Goal: Task Accomplishment & Management: Use online tool/utility

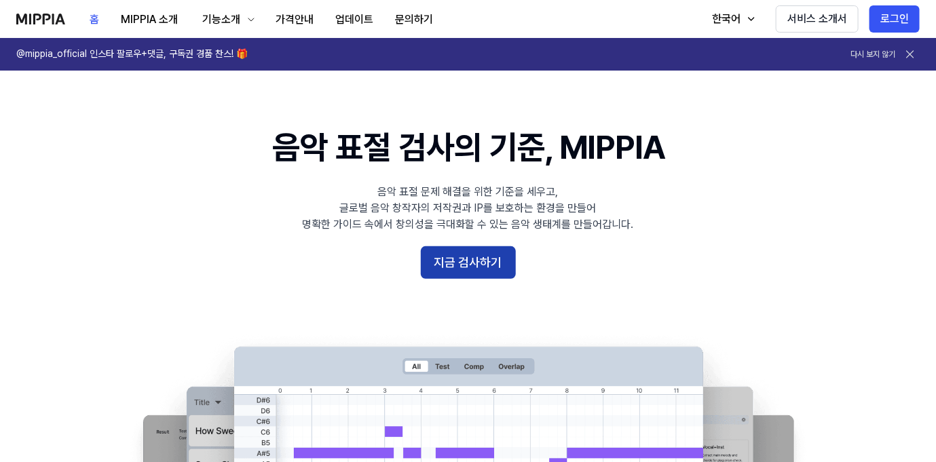
click at [479, 257] on button "지금 검사하기" at bounding box center [468, 262] width 95 height 33
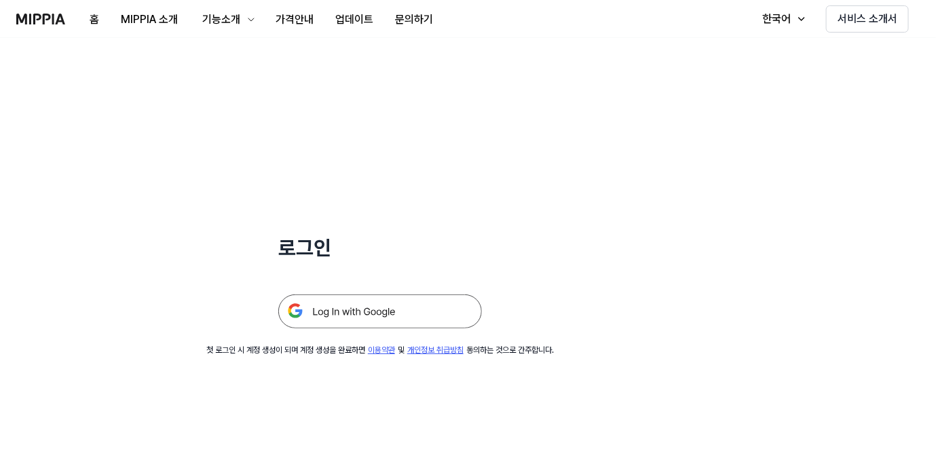
click at [396, 309] on img at bounding box center [380, 311] width 204 height 34
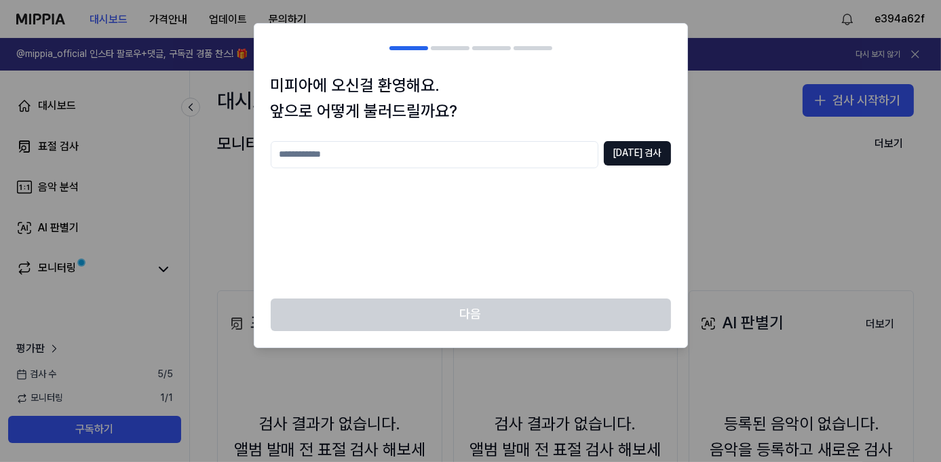
click at [557, 153] on input "text" at bounding box center [435, 154] width 328 height 27
drag, startPoint x: 364, startPoint y: 166, endPoint x: 178, endPoint y: 164, distance: 185.2
click at [178, 164] on body "대시보드 가격안내 업데이트 문의하기 e394a62f @mippia_official 인스타 팔로우+댓글, 구독권 경품 찬스! 🎁 다시 보지 않기…" at bounding box center [470, 231] width 941 height 462
type input "********"
click at [630, 149] on button "중복 검사" at bounding box center [637, 153] width 67 height 24
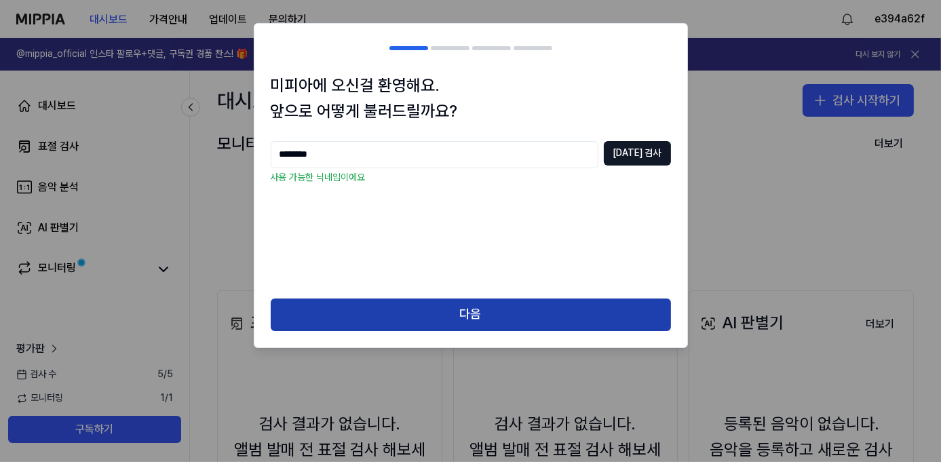
click at [464, 308] on button "다음" at bounding box center [471, 315] width 400 height 33
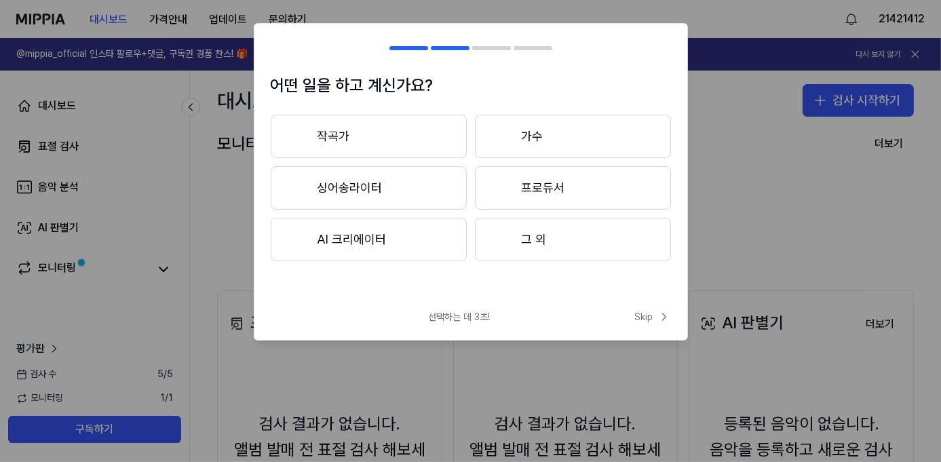
click at [405, 139] on button "작곡가" at bounding box center [369, 136] width 196 height 43
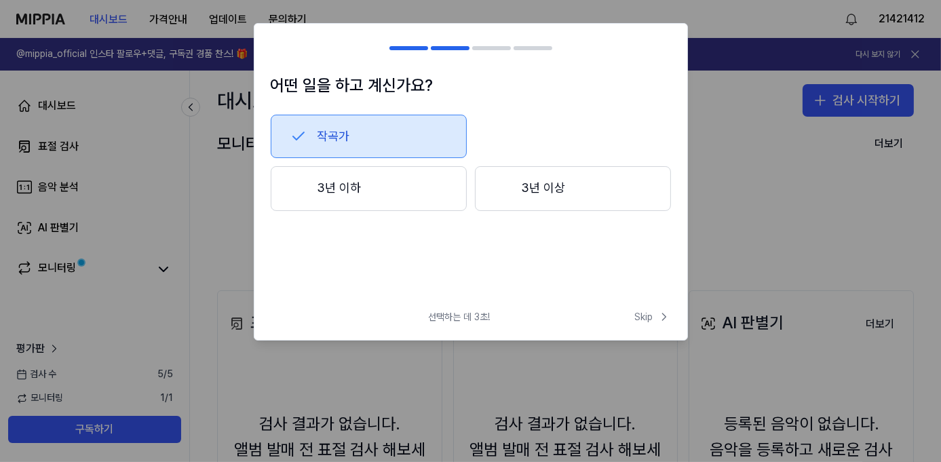
click at [406, 48] on div at bounding box center [408, 48] width 39 height 4
click at [655, 318] on span "Skip" at bounding box center [653, 317] width 36 height 14
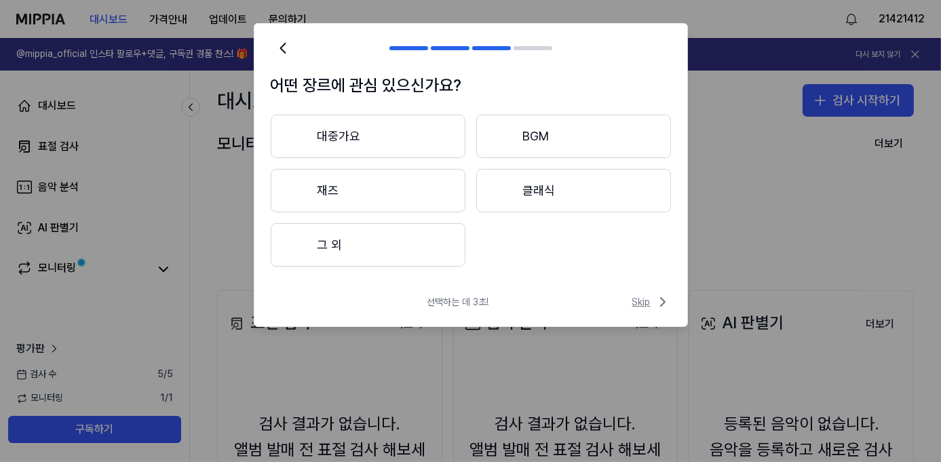
click at [643, 300] on span "Skip" at bounding box center [651, 302] width 39 height 16
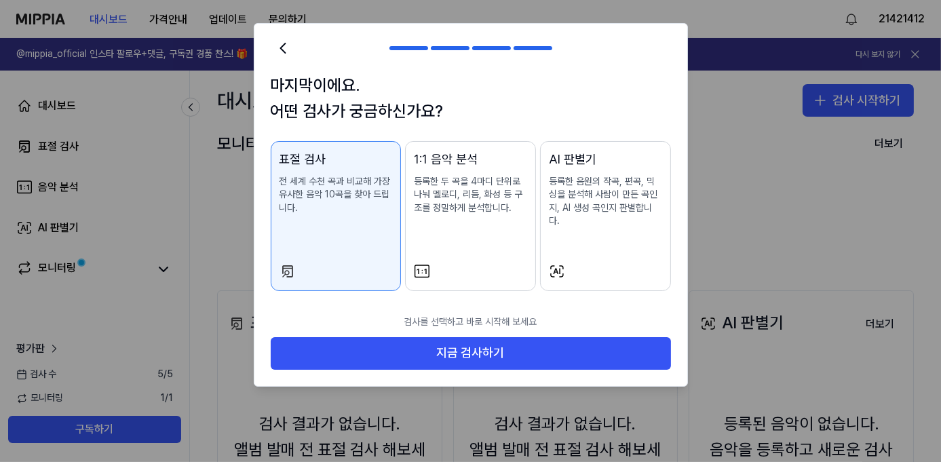
click at [643, 307] on p "검사를 선택하고 바로 시작해 보세요" at bounding box center [471, 322] width 400 height 30
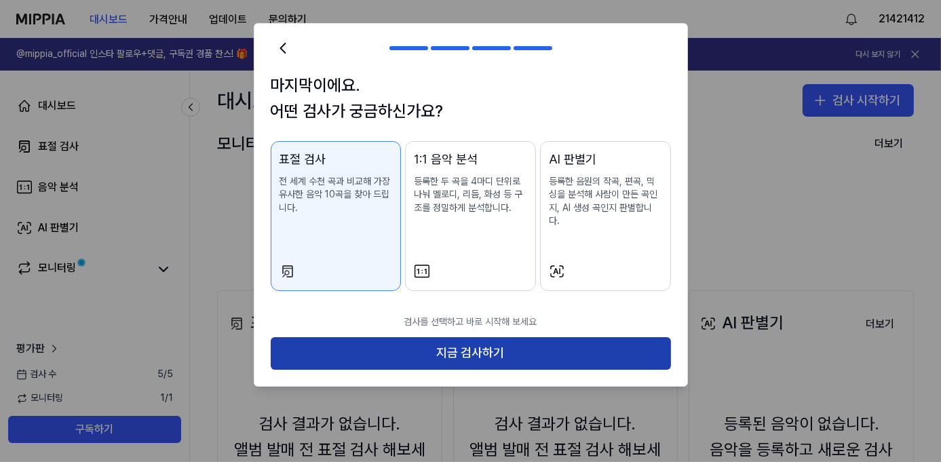
click at [481, 339] on button "지금 검사하기" at bounding box center [471, 353] width 400 height 33
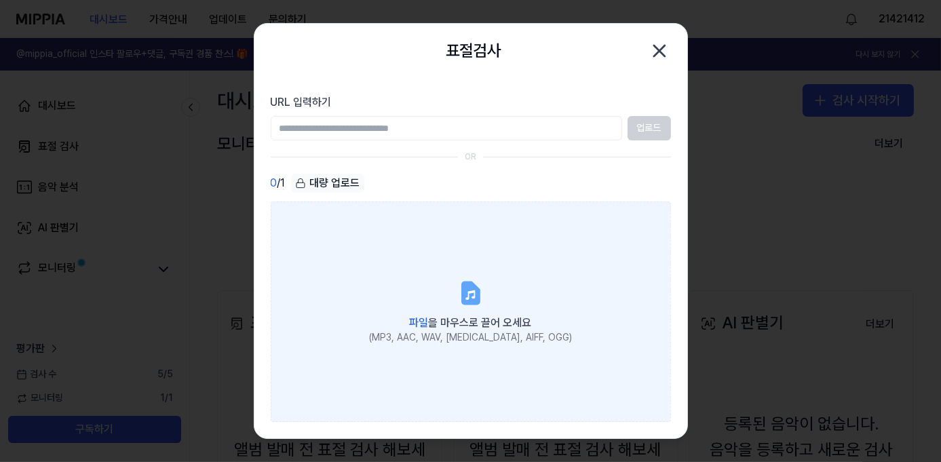
click at [423, 275] on label "파일 을 마우스로 끌어 오세요 (MP3, AAC, WAV, FLAC, AIFF, OGG)" at bounding box center [471, 312] width 400 height 221
click at [0, 0] on input "파일 을 마우스로 끌어 오세요 (MP3, AAC, WAV, FLAC, AIFF, OGG)" at bounding box center [0, 0] width 0 height 0
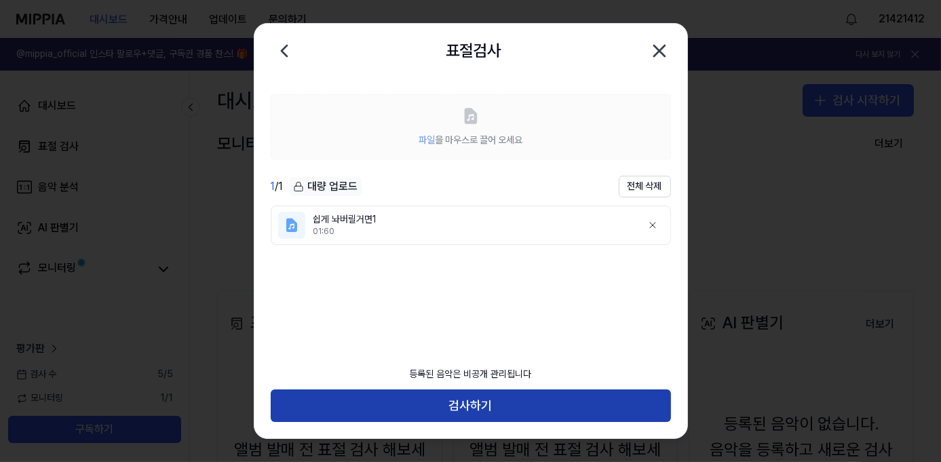
click at [486, 397] on button "검사하기" at bounding box center [471, 405] width 400 height 33
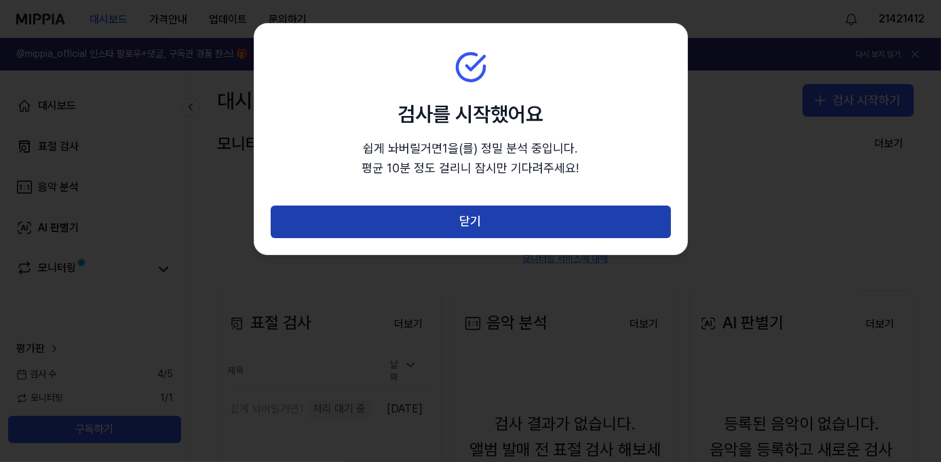
click at [492, 222] on button "닫기" at bounding box center [471, 222] width 400 height 33
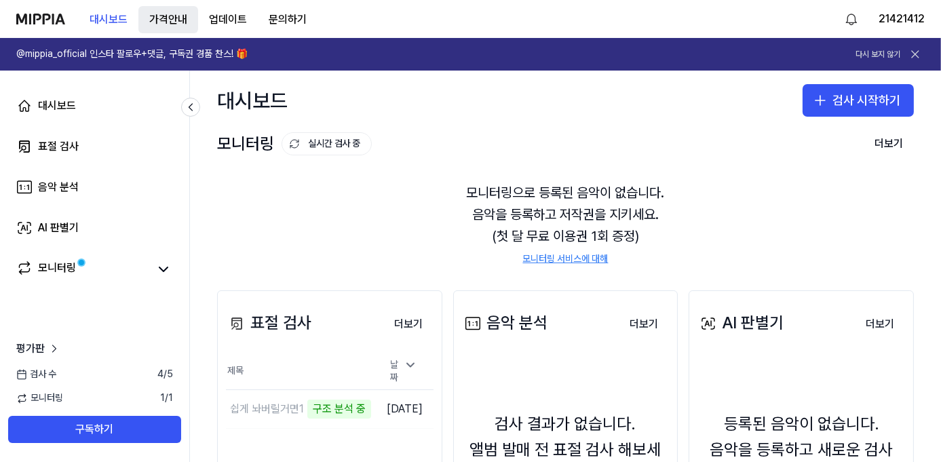
click at [178, 15] on button "가격안내" at bounding box center [168, 19] width 60 height 27
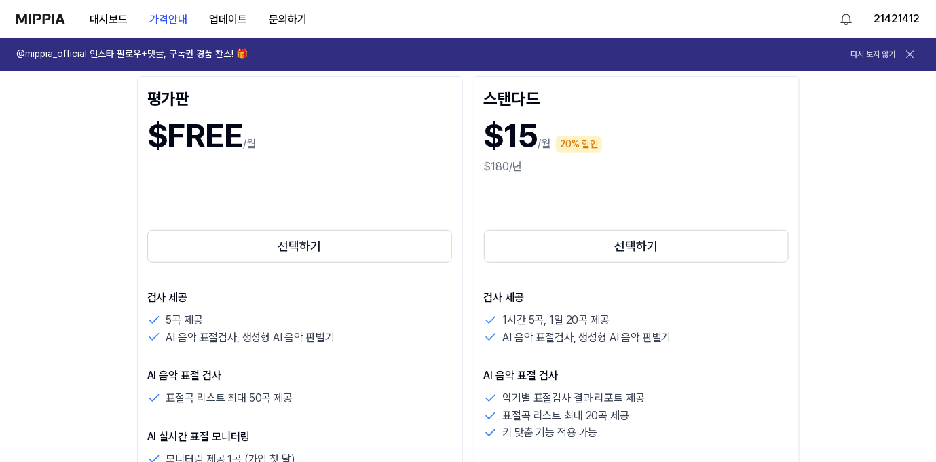
scroll to position [204, 0]
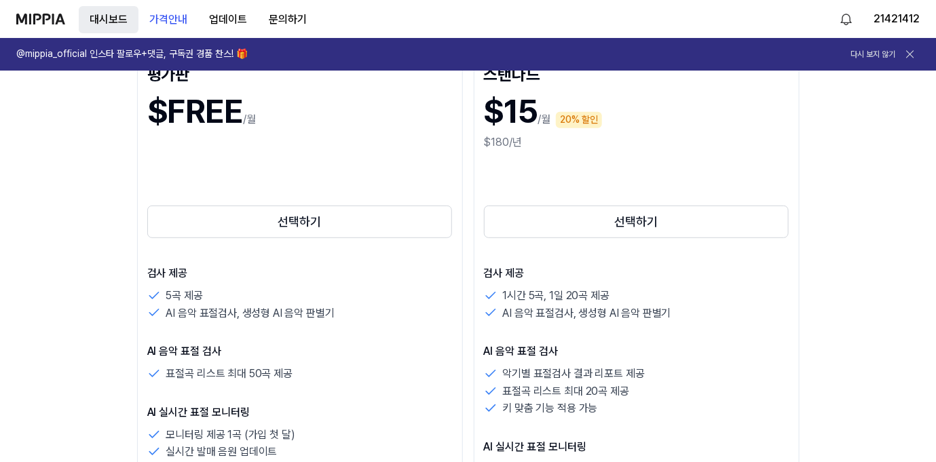
click at [118, 18] on button "대시보드" at bounding box center [109, 19] width 60 height 27
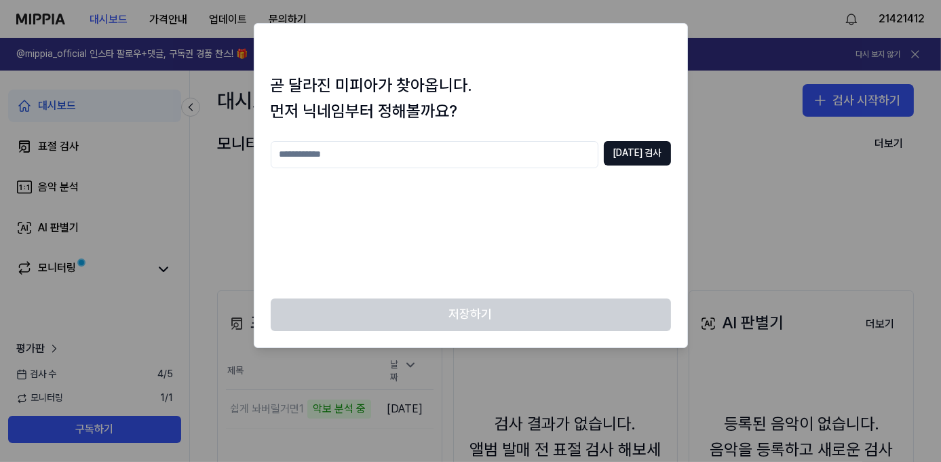
click at [575, 159] on input "text" at bounding box center [435, 154] width 328 height 27
type input "**********"
click at [643, 152] on button "중복 검사" at bounding box center [637, 153] width 67 height 24
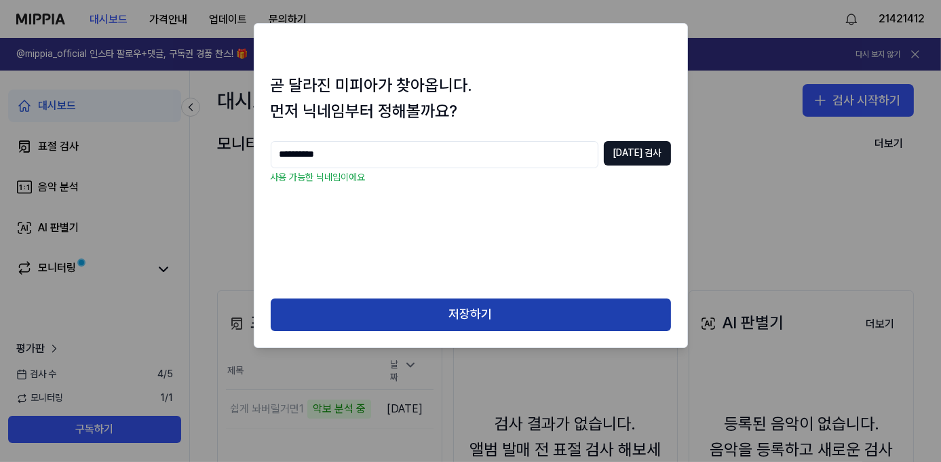
click at [489, 309] on button "저장하기" at bounding box center [471, 315] width 400 height 33
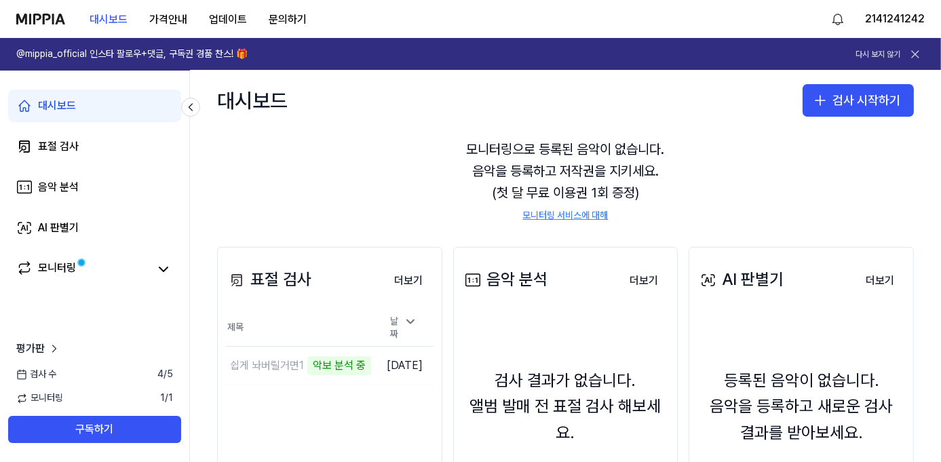
scroll to position [68, 0]
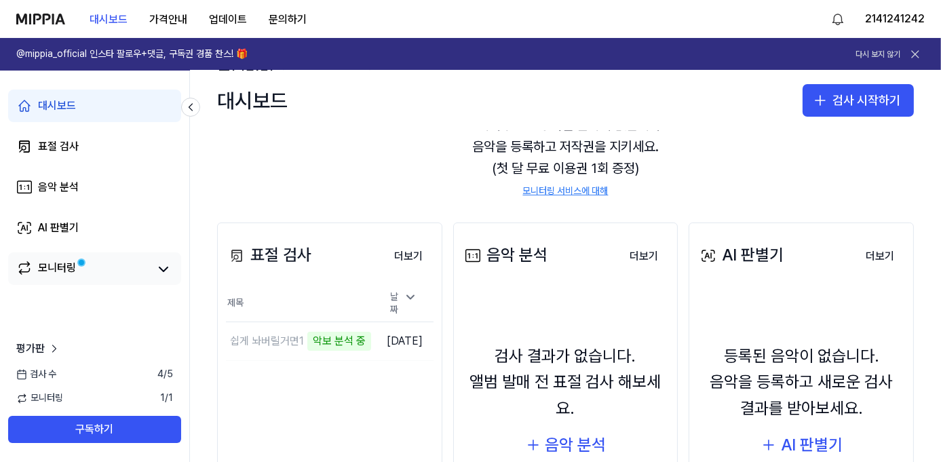
click at [56, 271] on div "모니터링" at bounding box center [57, 269] width 38 height 19
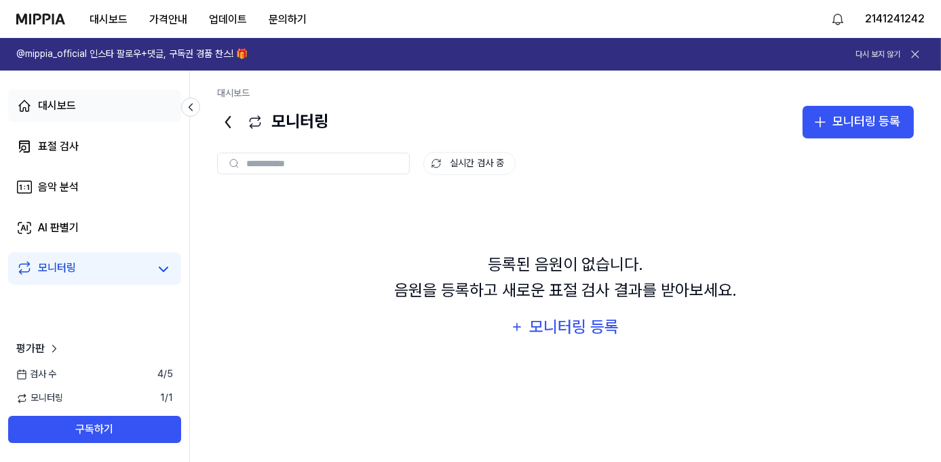
click at [74, 105] on div "대시보드" at bounding box center [57, 106] width 38 height 16
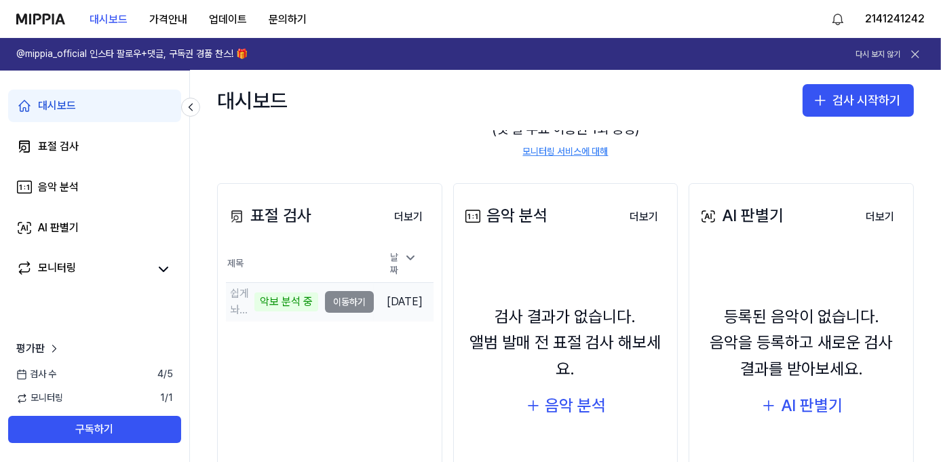
scroll to position [136, 0]
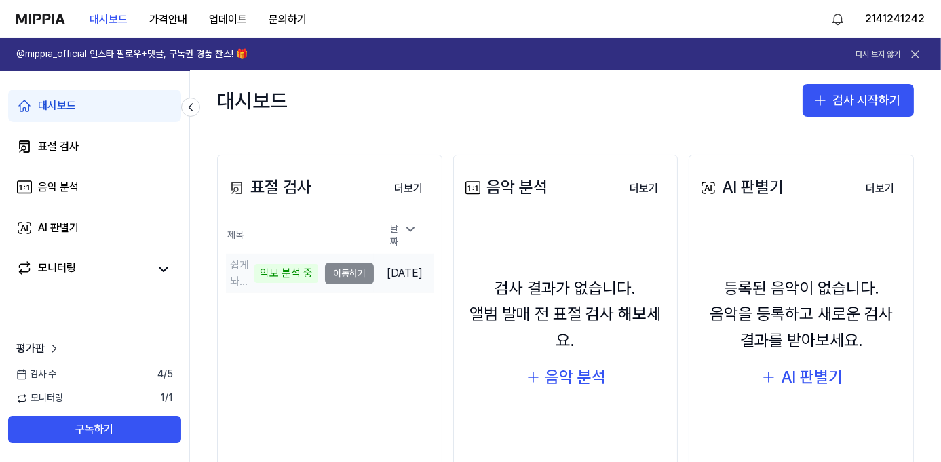
click at [337, 269] on td "쉽게 놔버릴거면1 악보 분석 중 이동하기" at bounding box center [300, 273] width 148 height 38
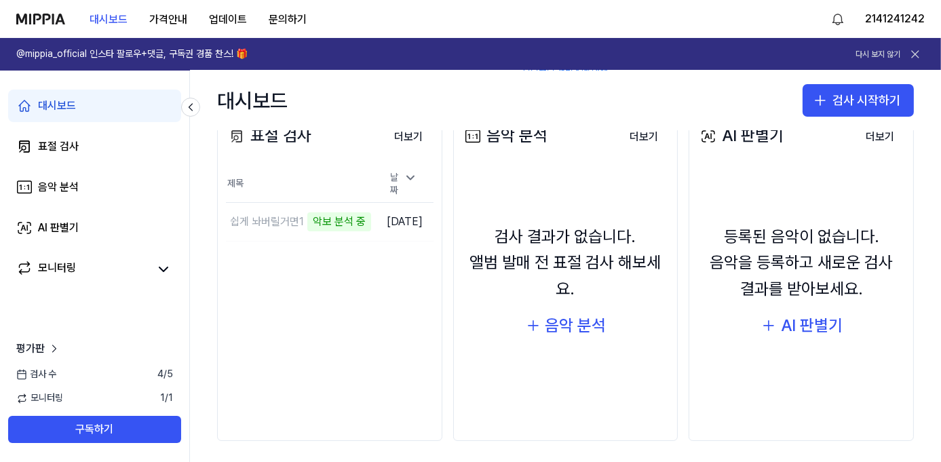
scroll to position [193, 0]
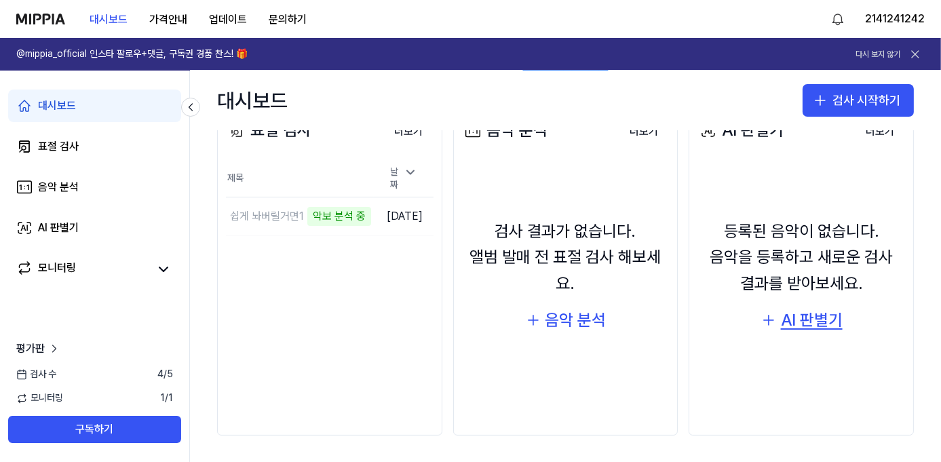
click at [813, 320] on div "AI 판별기" at bounding box center [812, 320] width 62 height 26
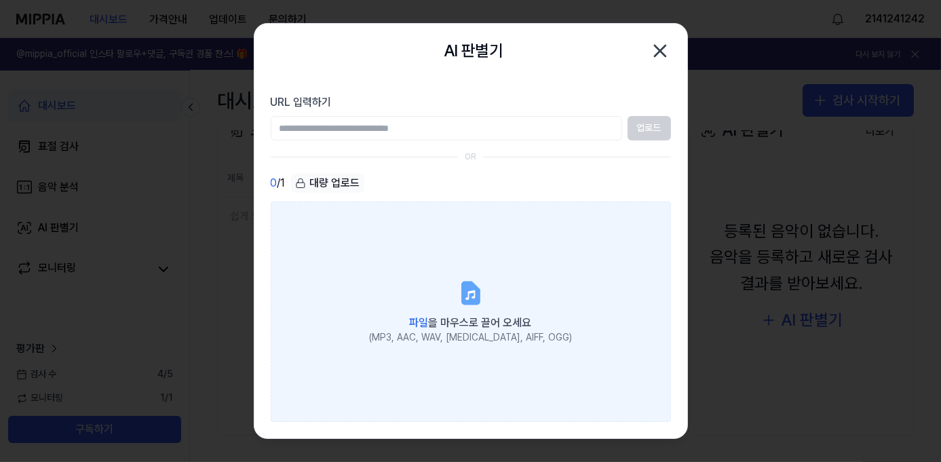
click at [412, 241] on label "파일 을 마우스로 끌어 오세요 (MP3, AAC, WAV, FLAC, AIFF, OGG)" at bounding box center [471, 312] width 400 height 221
click at [0, 0] on input "파일 을 마우스로 끌어 오세요 (MP3, AAC, WAV, FLAC, AIFF, OGG)" at bounding box center [0, 0] width 0 height 0
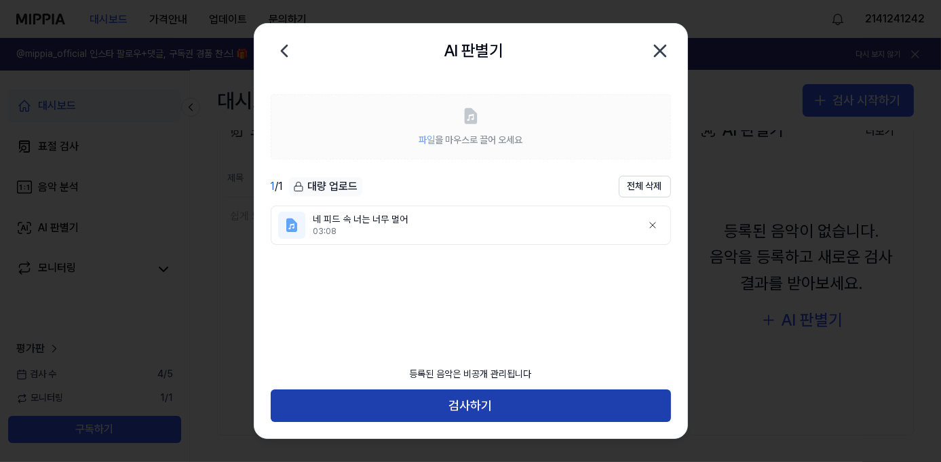
click at [539, 404] on button "검사하기" at bounding box center [471, 405] width 400 height 33
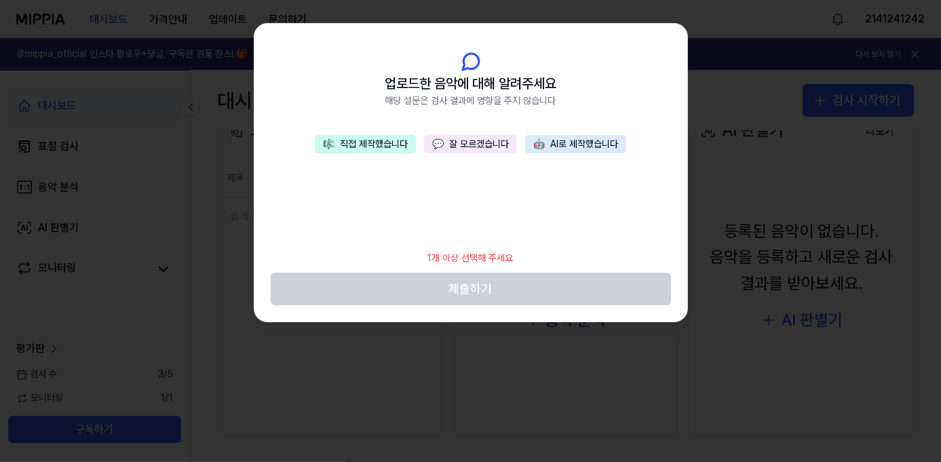
click at [545, 143] on span "🤖" at bounding box center [539, 143] width 12 height 11
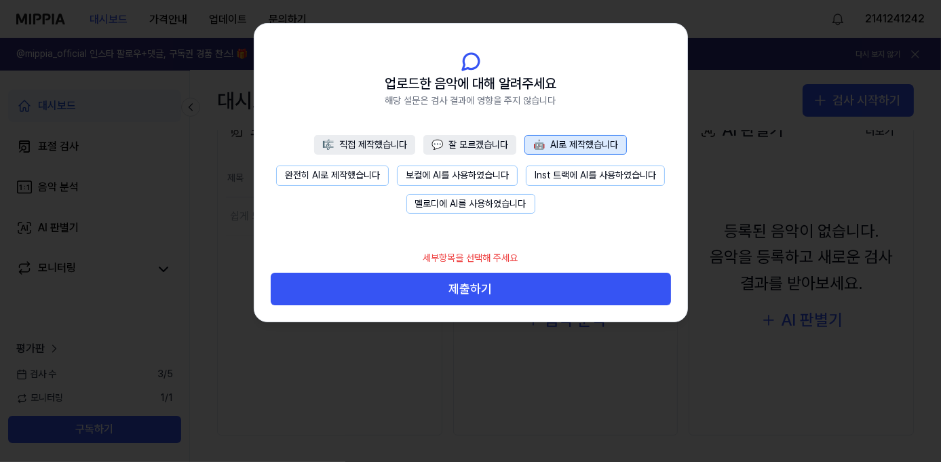
click at [344, 172] on button "완전히 AI로 제작했습니다" at bounding box center [332, 176] width 113 height 20
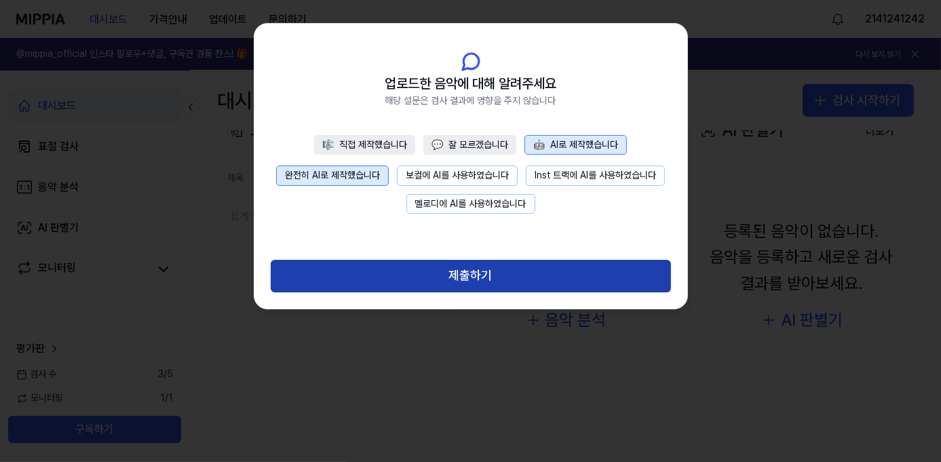
click at [455, 275] on button "제출하기" at bounding box center [471, 276] width 400 height 33
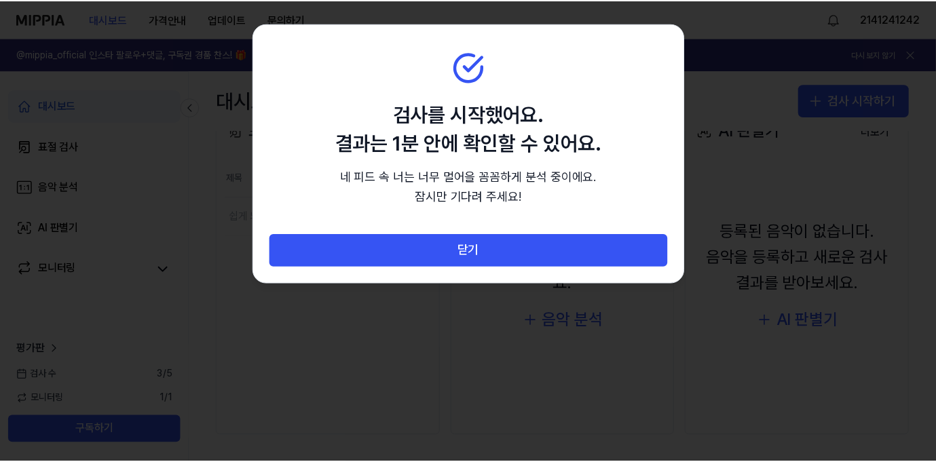
scroll to position [166, 0]
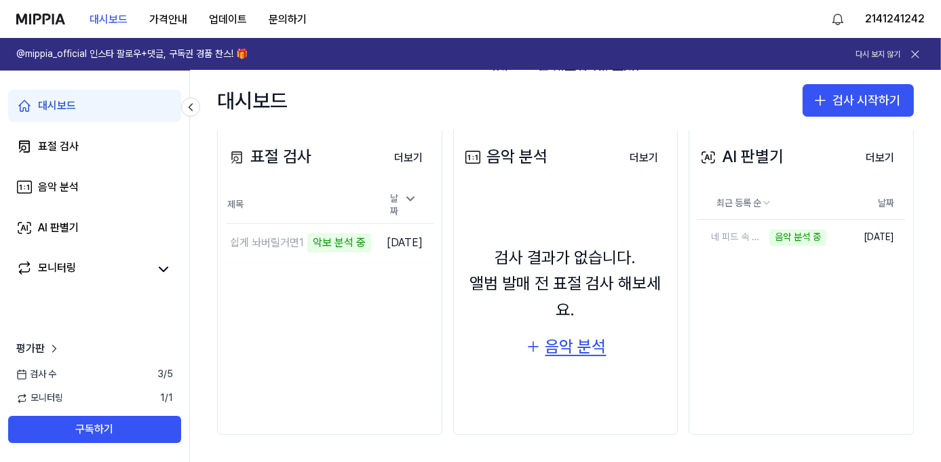
click at [575, 350] on div "음악 분석" at bounding box center [576, 347] width 61 height 26
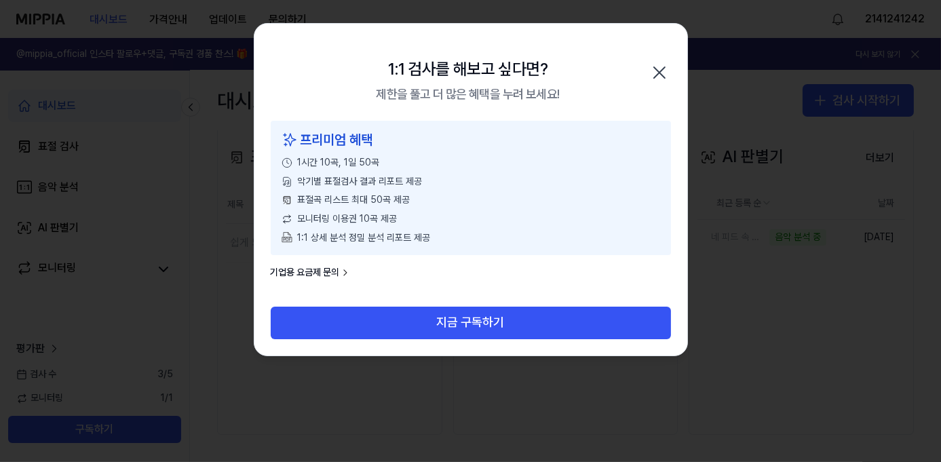
click at [664, 65] on icon "button" at bounding box center [660, 73] width 22 height 22
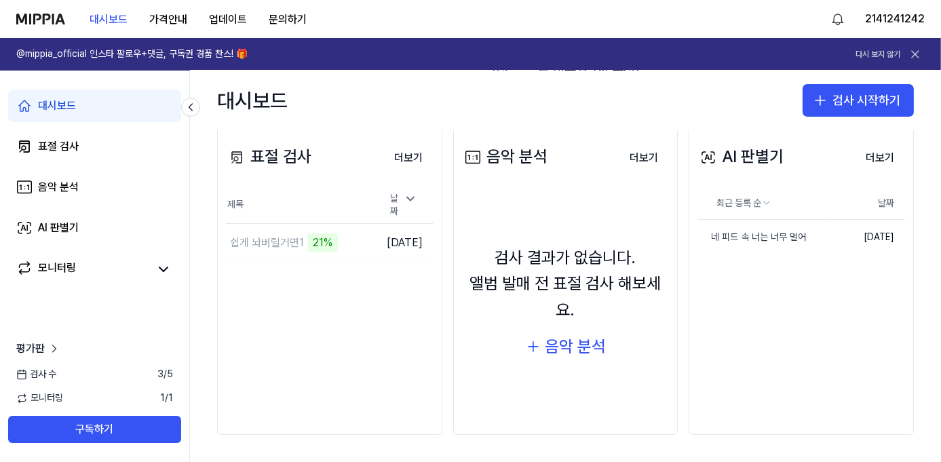
click at [526, 96] on div "대시보드 검사 시작하기" at bounding box center [565, 101] width 751 height 60
click at [749, 235] on div "네 피드 속 너는 너무 멀어" at bounding box center [736, 238] width 77 height 14
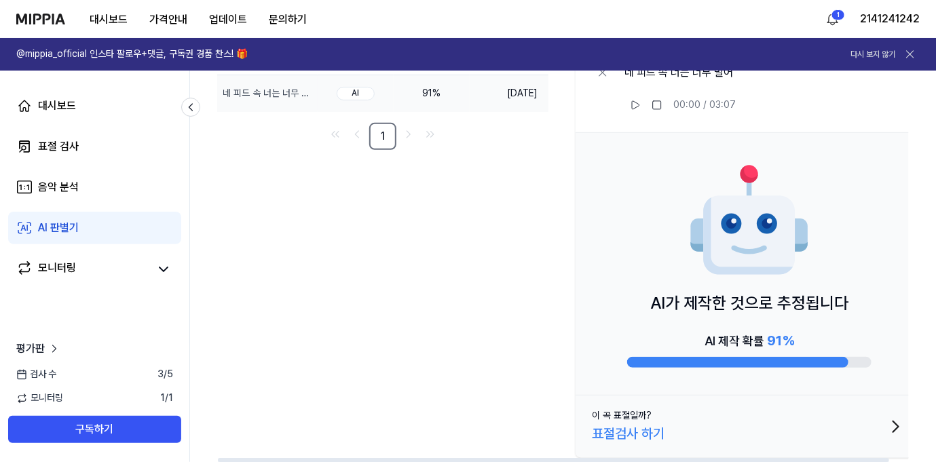
scroll to position [9, 0]
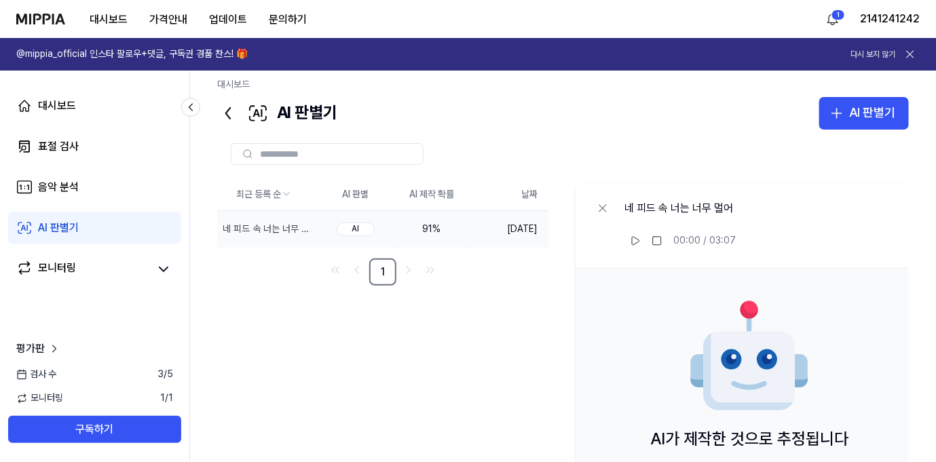
click at [69, 231] on div "AI 판별기" at bounding box center [58, 228] width 41 height 16
click at [96, 109] on link "대시보드" at bounding box center [94, 106] width 173 height 33
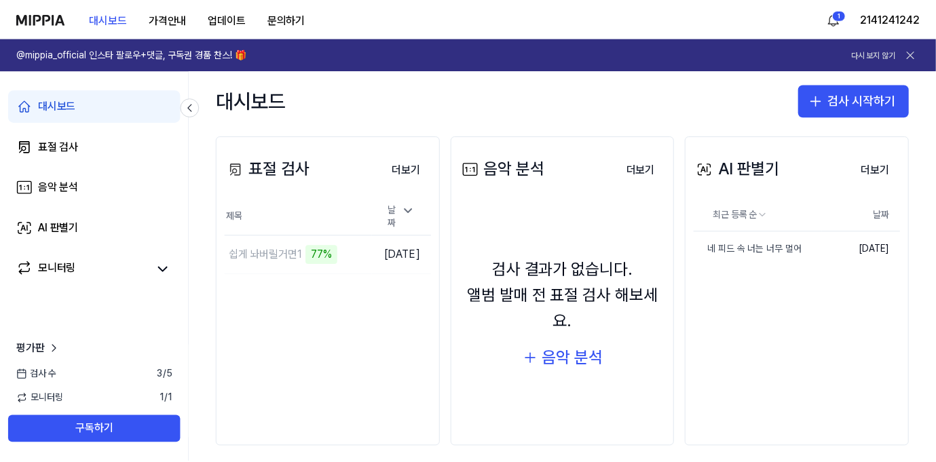
scroll to position [166, 0]
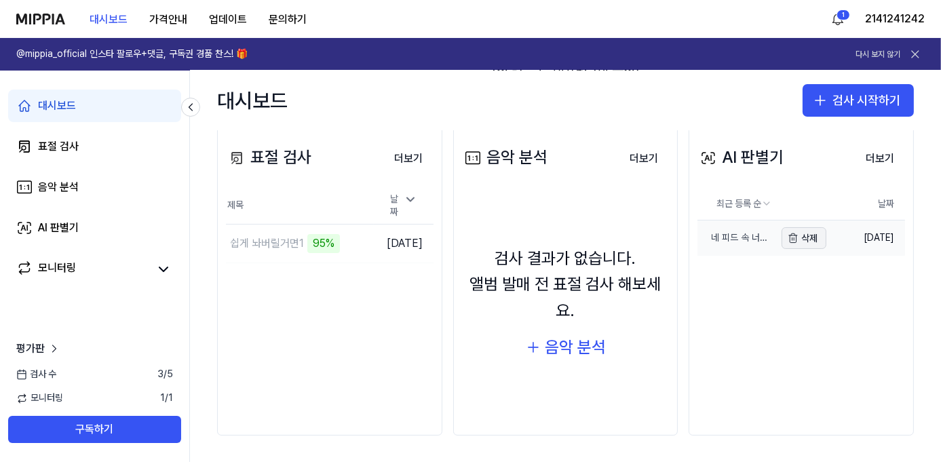
click at [808, 237] on button "삭제" at bounding box center [804, 238] width 45 height 22
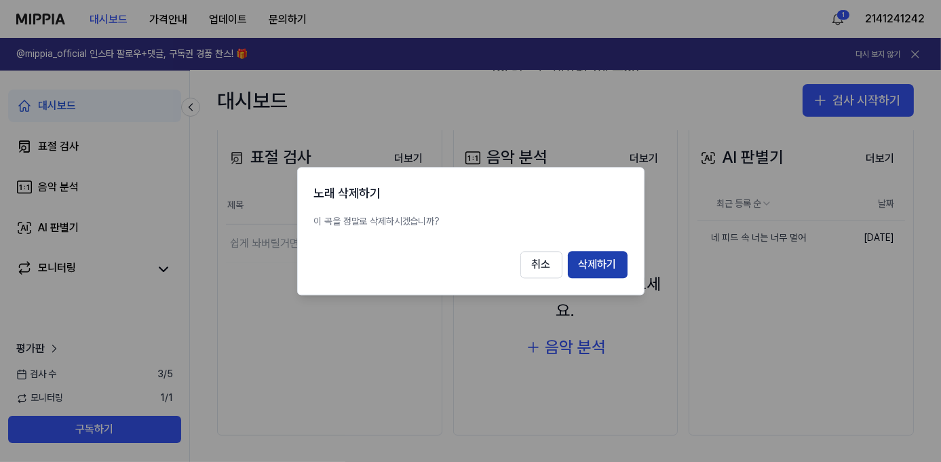
click at [615, 269] on button "삭제하기" at bounding box center [598, 264] width 60 height 27
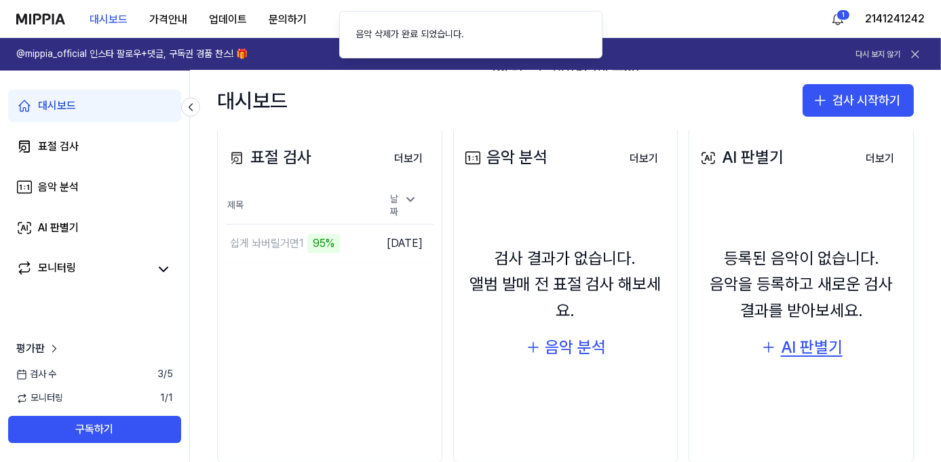
click at [781, 354] on div "AI 판별기" at bounding box center [812, 348] width 62 height 26
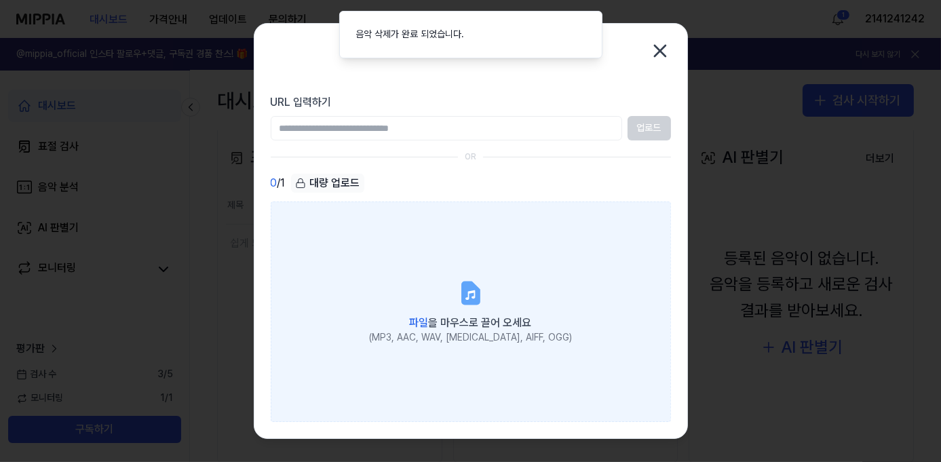
click at [411, 278] on label "파일 을 마우스로 끌어 오세요 (MP3, AAC, WAV, FLAC, AIFF, OGG)" at bounding box center [471, 312] width 400 height 221
click at [0, 0] on input "파일 을 마우스로 끌어 오세요 (MP3, AAC, WAV, FLAC, AIFF, OGG)" at bounding box center [0, 0] width 0 height 0
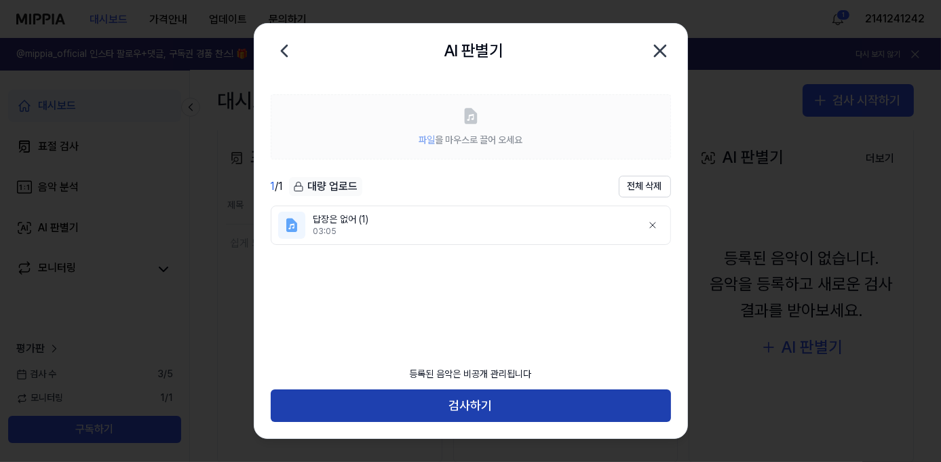
click at [462, 396] on button "검사하기" at bounding box center [471, 405] width 400 height 33
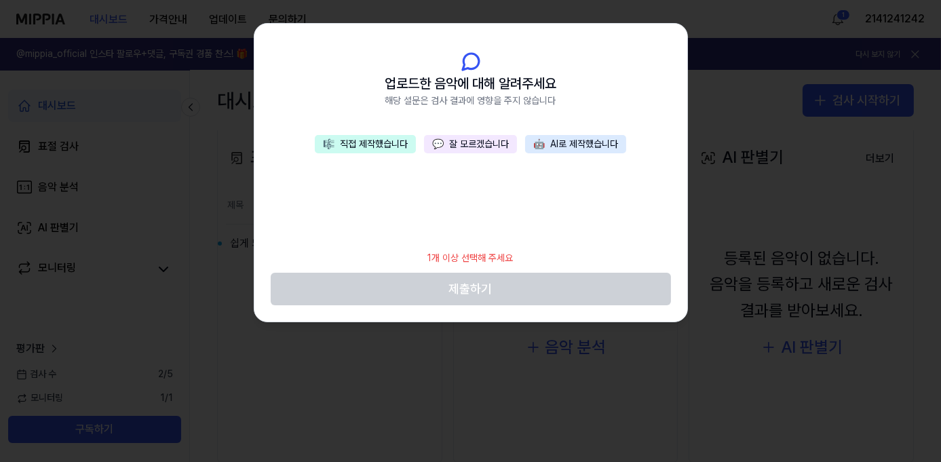
click at [371, 140] on button "🎼 직접 제작했습니다" at bounding box center [365, 144] width 101 height 19
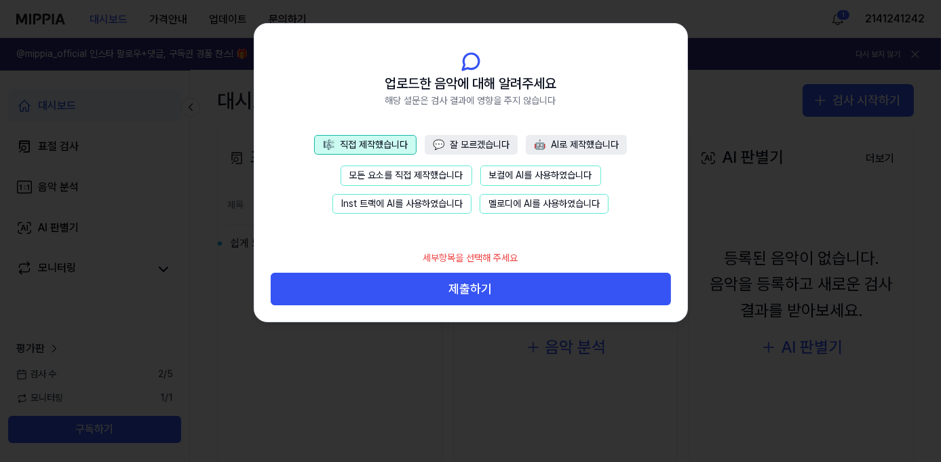
click at [443, 175] on button "모든 요소를 직접 제작했습니다" at bounding box center [407, 176] width 132 height 20
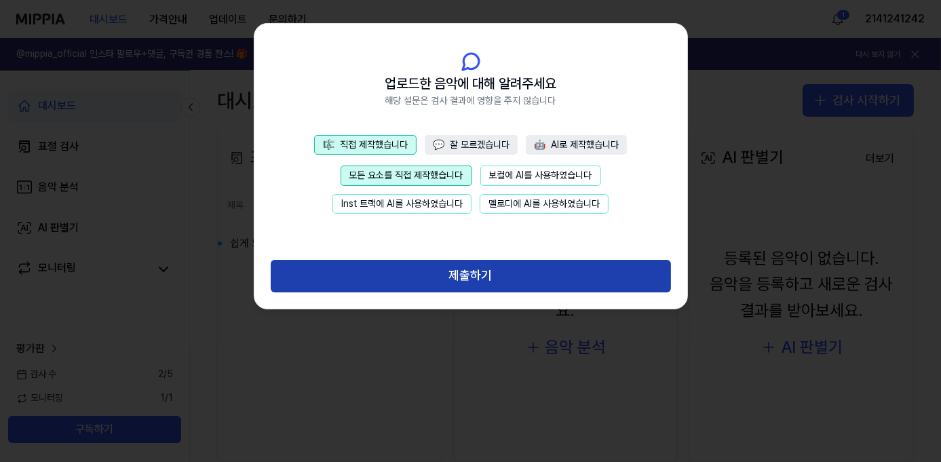
click at [478, 273] on button "제출하기" at bounding box center [471, 276] width 400 height 33
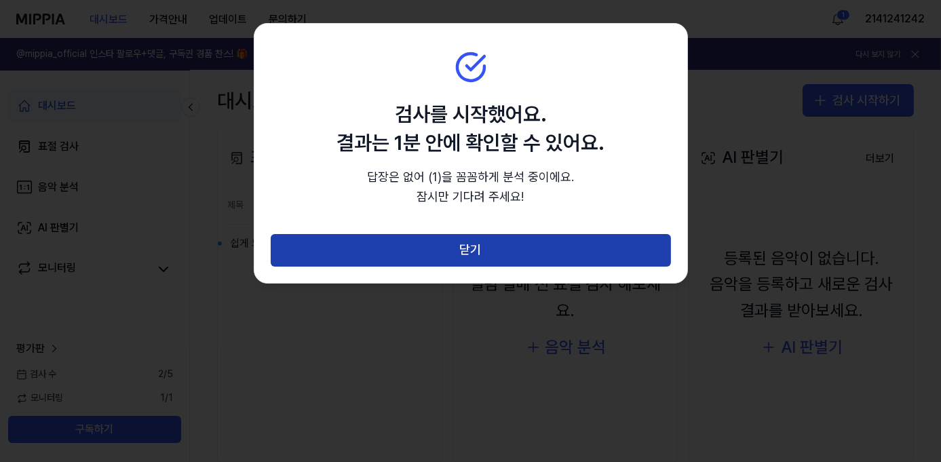
click at [475, 252] on button "닫기" at bounding box center [471, 250] width 400 height 33
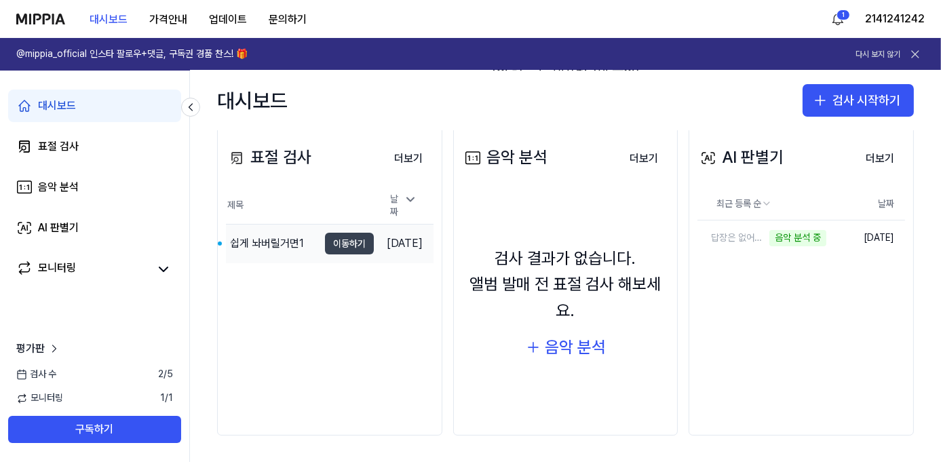
click at [335, 244] on button "이동하기" at bounding box center [349, 244] width 49 height 22
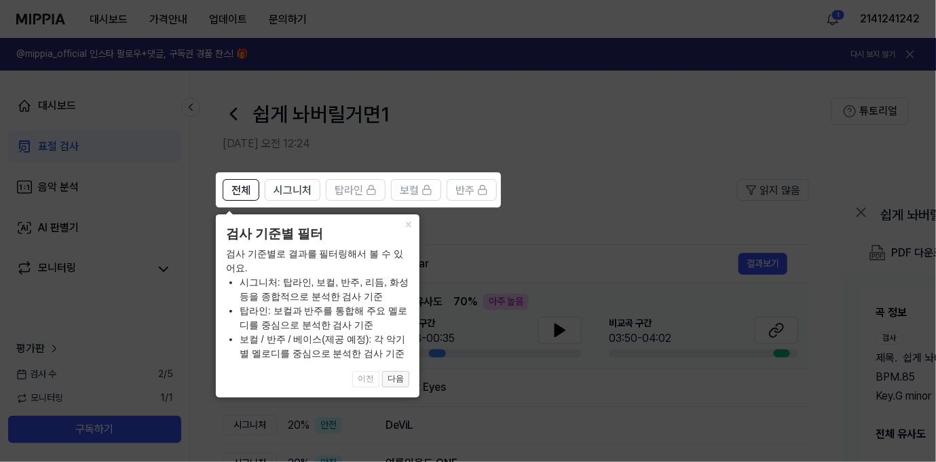
click at [398, 381] on button "다음" at bounding box center [395, 379] width 27 height 16
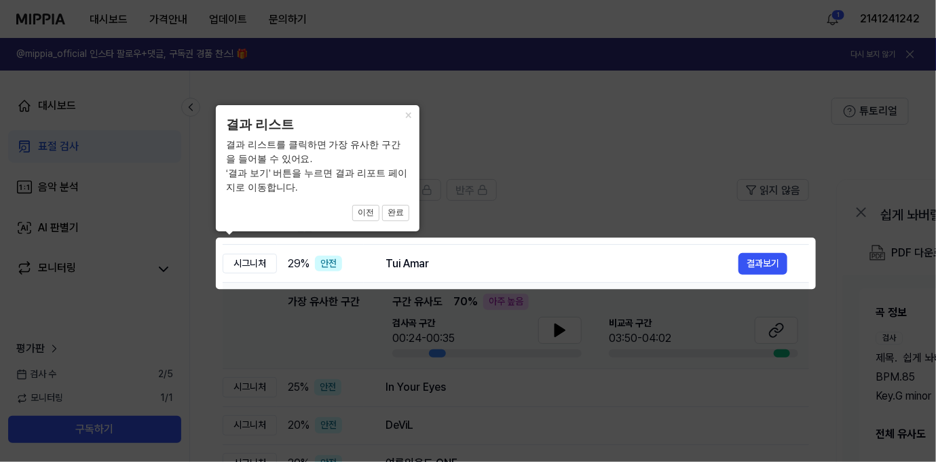
click at [451, 366] on icon at bounding box center [470, 231] width 941 height 462
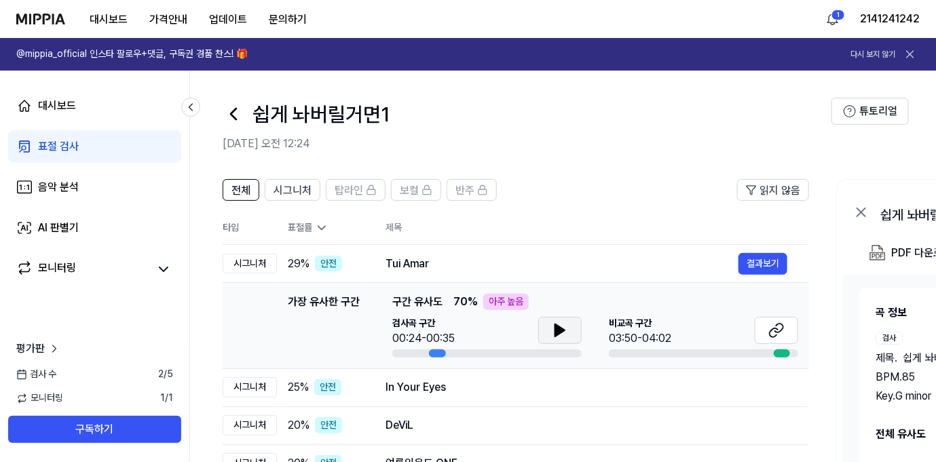
click at [556, 322] on icon at bounding box center [560, 330] width 16 height 16
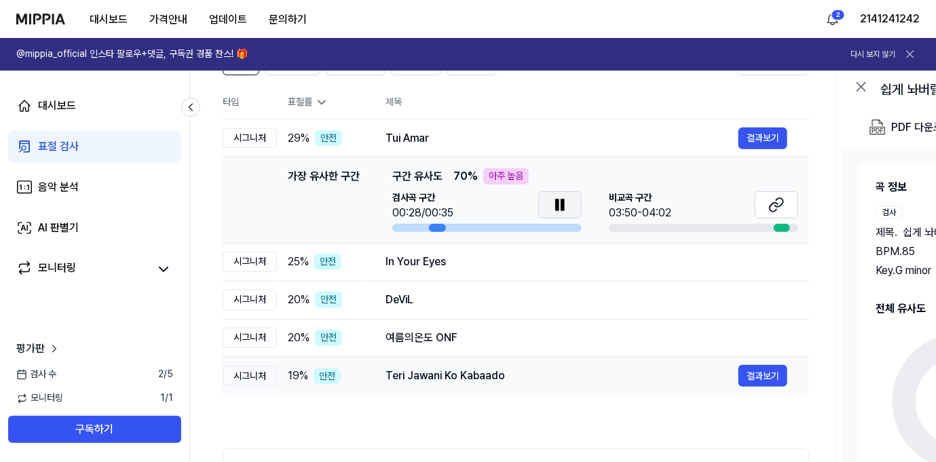
scroll to position [136, 0]
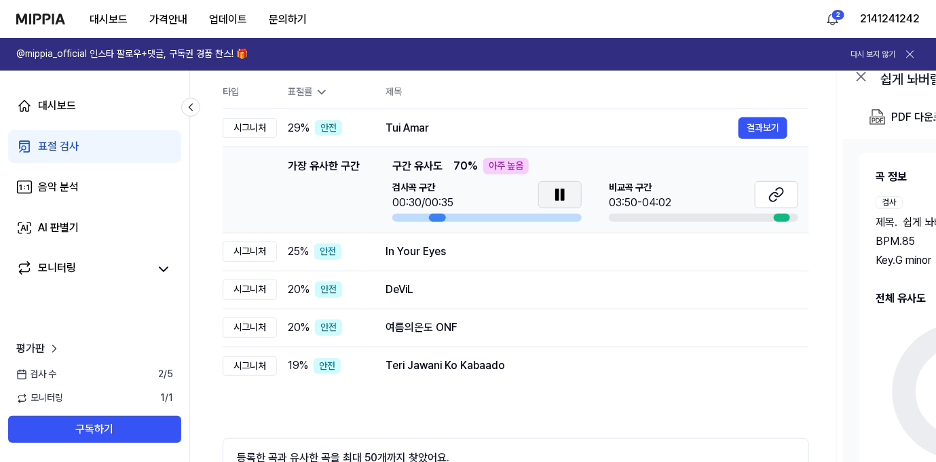
click at [557, 196] on icon at bounding box center [557, 194] width 3 height 11
click at [778, 193] on icon at bounding box center [776, 195] width 16 height 16
click at [755, 252] on button "결과보기" at bounding box center [762, 252] width 49 height 22
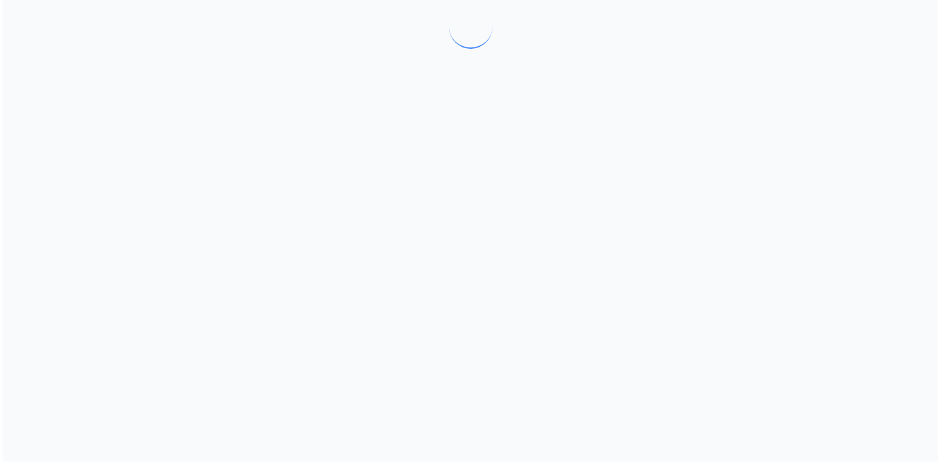
scroll to position [0, 0]
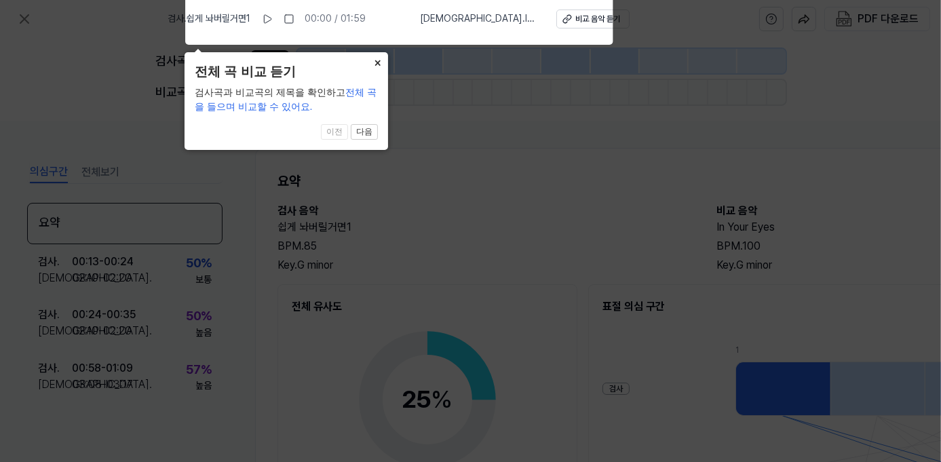
click at [382, 62] on button "×" at bounding box center [377, 61] width 22 height 19
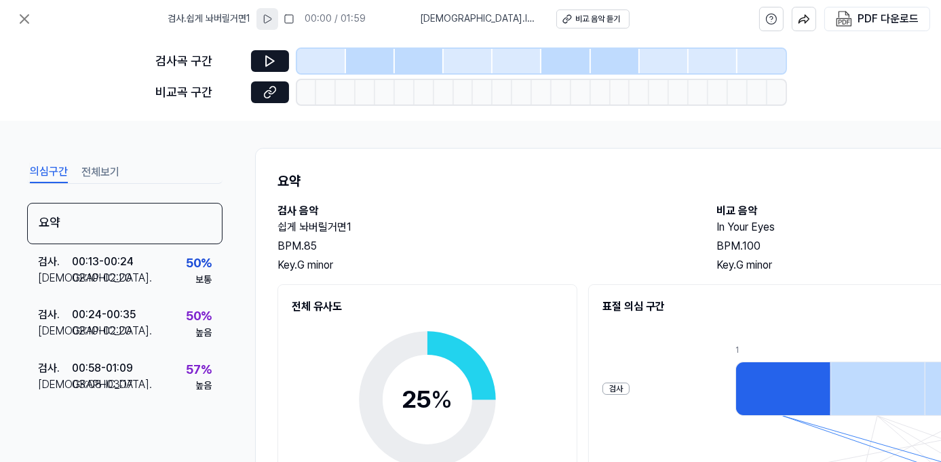
click at [273, 18] on icon at bounding box center [267, 19] width 11 height 11
click at [278, 16] on button at bounding box center [267, 19] width 22 height 22
click at [273, 80] on div "비교곡 구간" at bounding box center [471, 92] width 630 height 24
click at [273, 92] on icon at bounding box center [270, 92] width 14 height 14
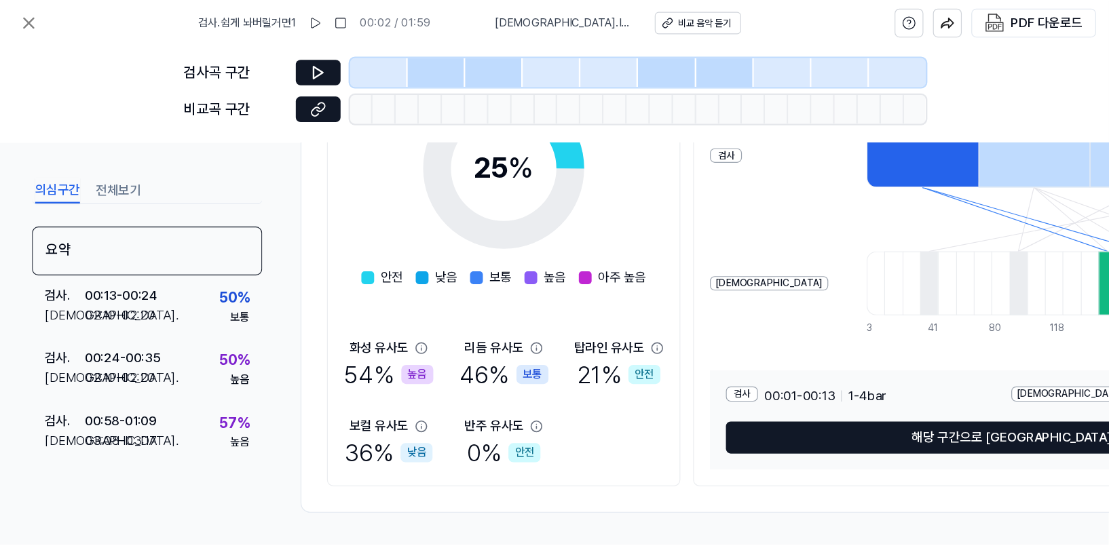
scroll to position [177, 0]
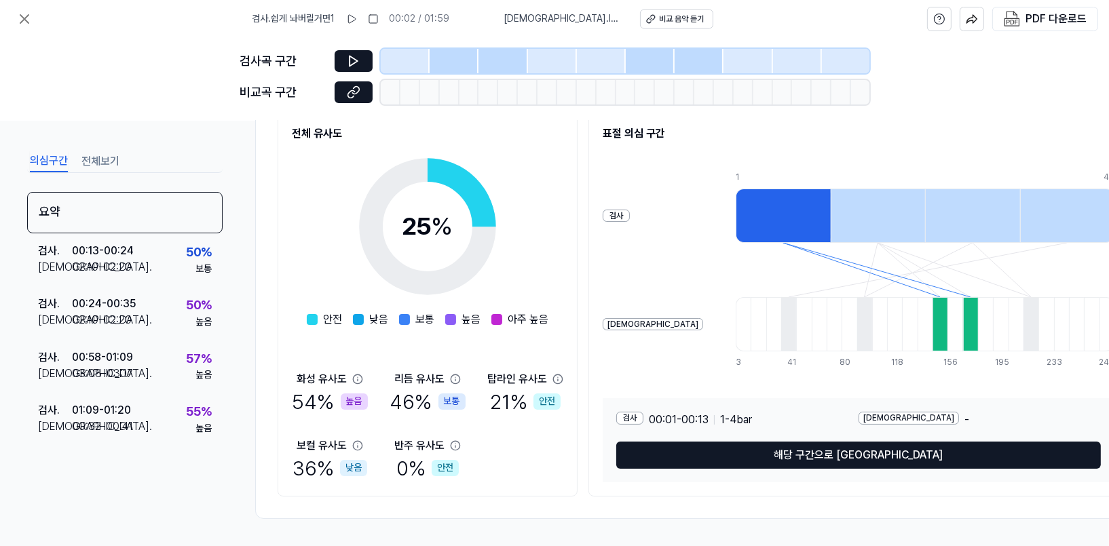
click at [736, 210] on div at bounding box center [783, 216] width 95 height 54
click at [831, 216] on div at bounding box center [878, 216] width 95 height 54
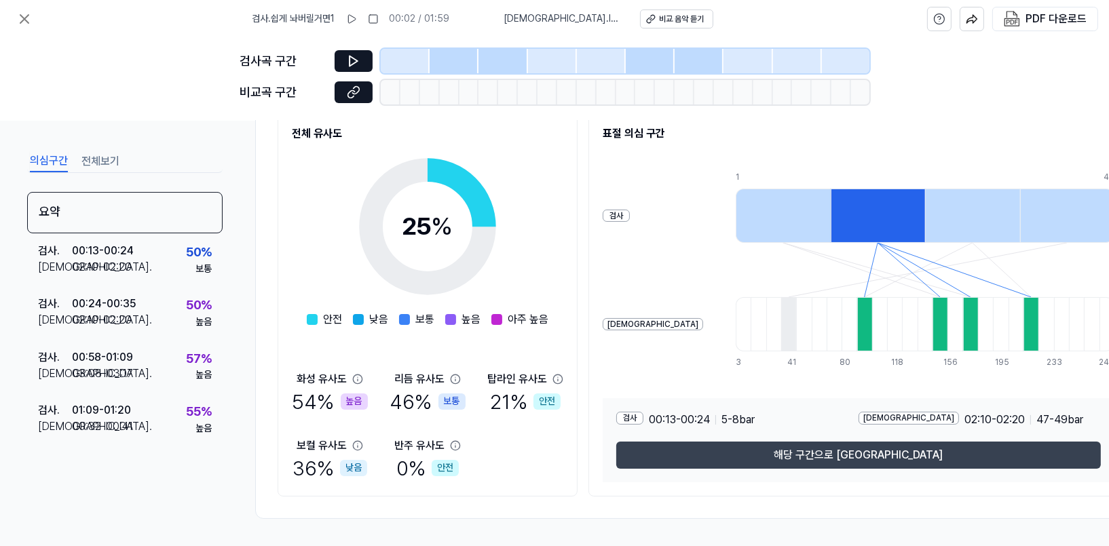
click at [839, 447] on button "해당 구간으로 이동" at bounding box center [858, 455] width 484 height 27
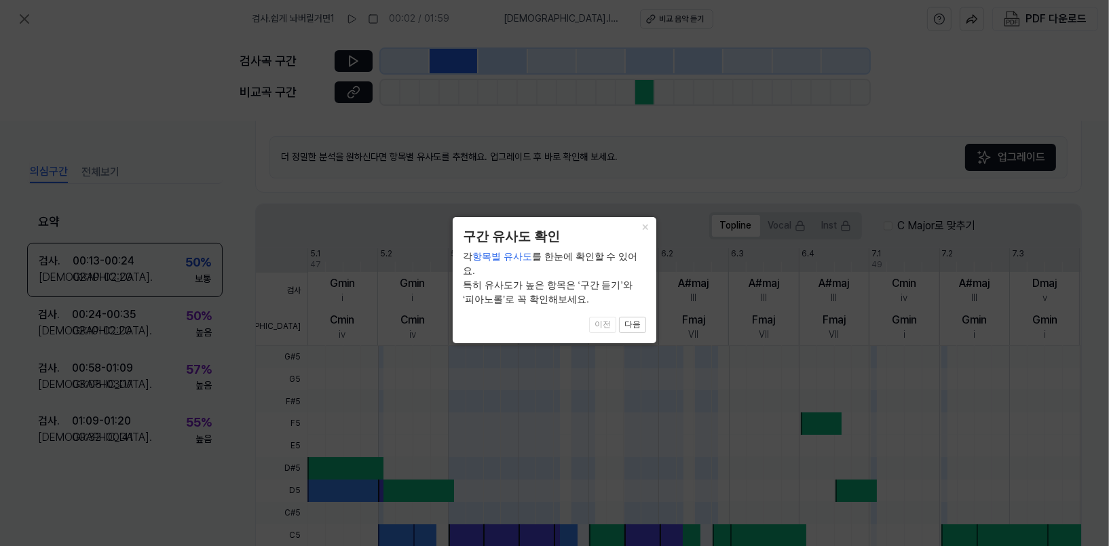
scroll to position [383, 0]
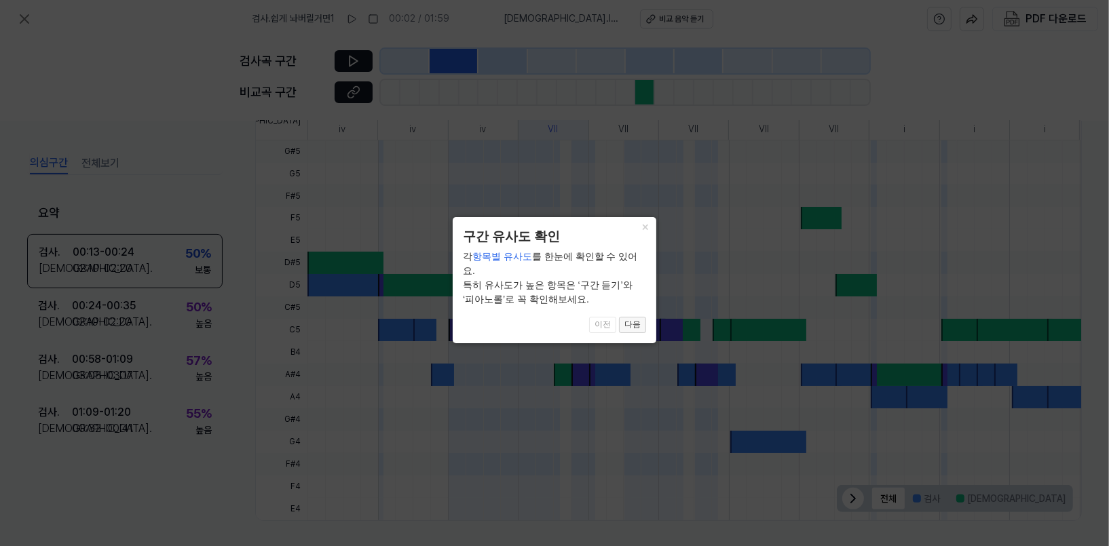
click at [634, 317] on button "다음" at bounding box center [632, 325] width 27 height 16
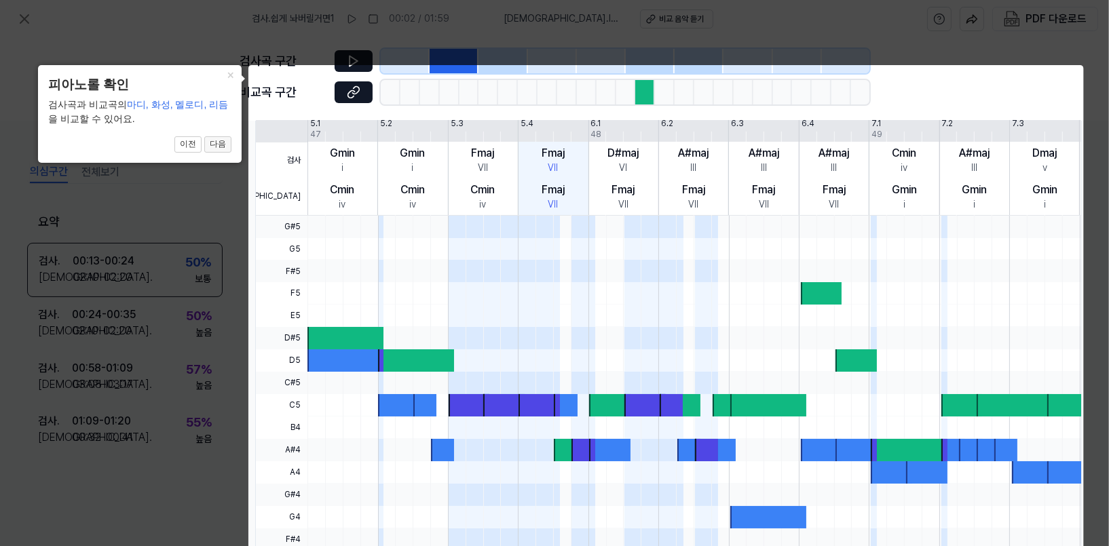
click at [216, 144] on button "다음" at bounding box center [217, 144] width 27 height 16
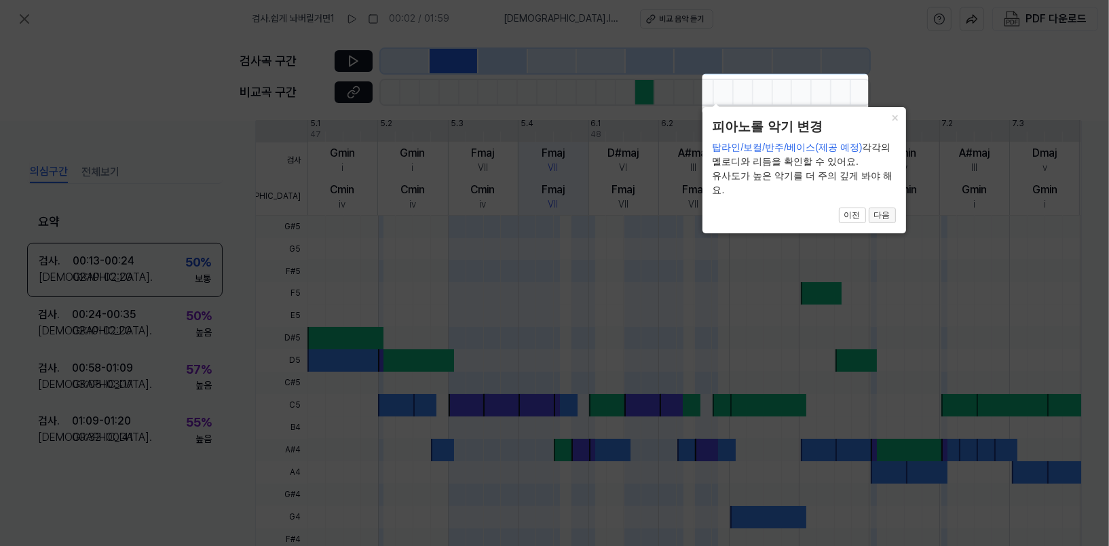
click at [875, 210] on button "다음" at bounding box center [882, 216] width 27 height 16
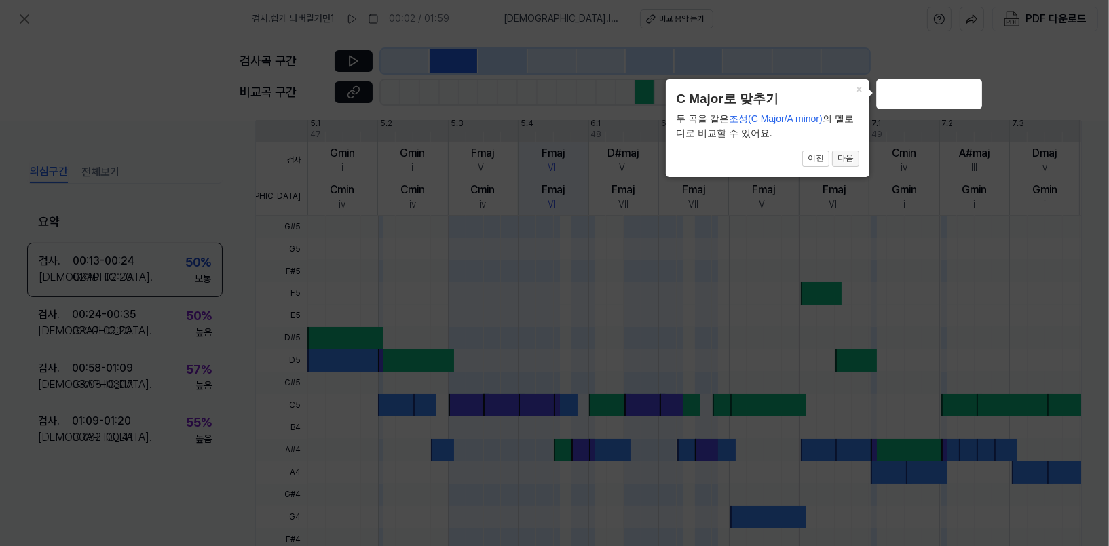
click at [851, 165] on button "다음" at bounding box center [845, 159] width 27 height 16
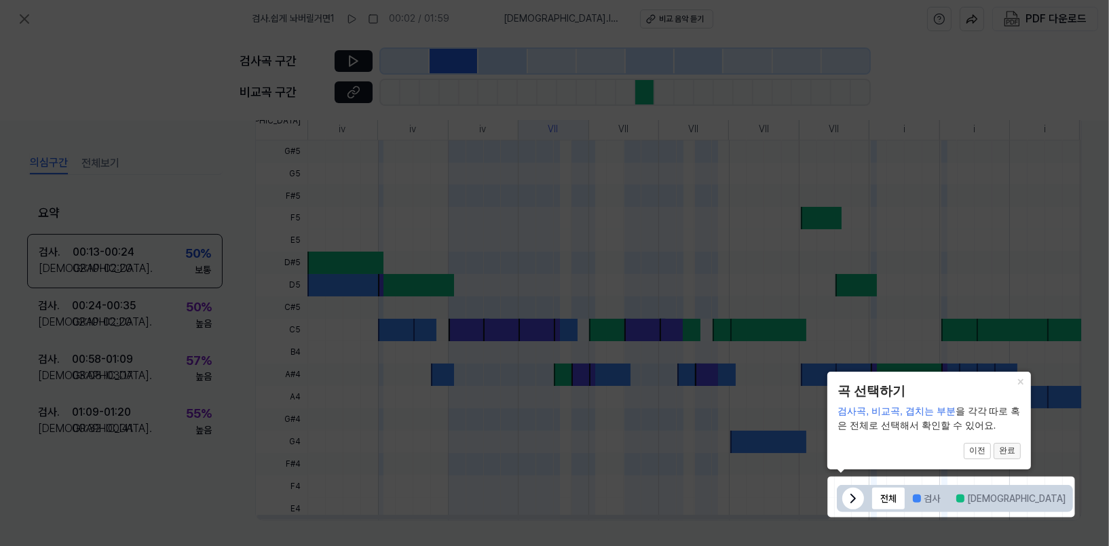
click at [940, 452] on button "완료" at bounding box center [1006, 451] width 27 height 16
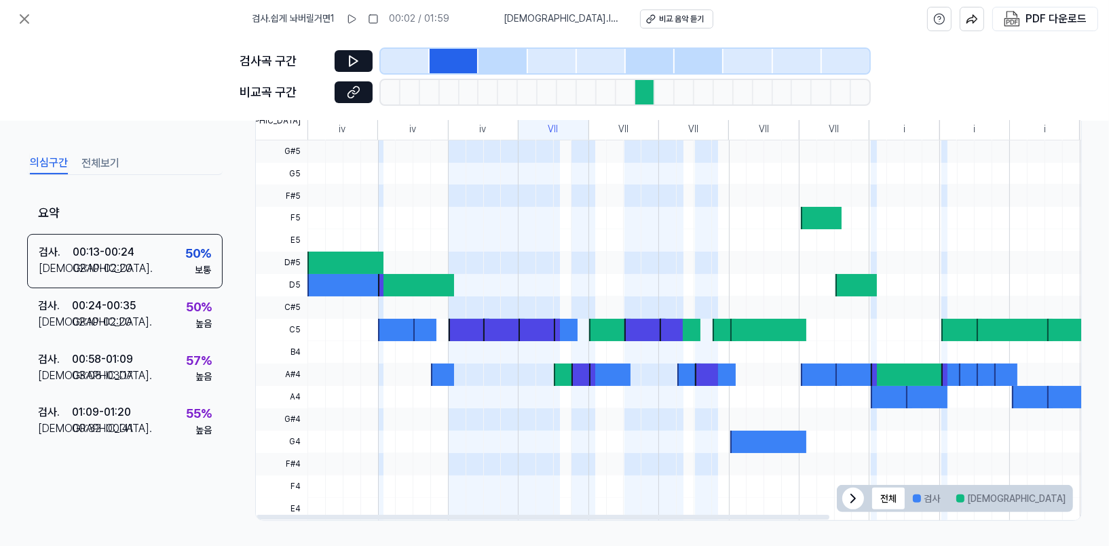
click at [852, 461] on icon at bounding box center [853, 499] width 16 height 16
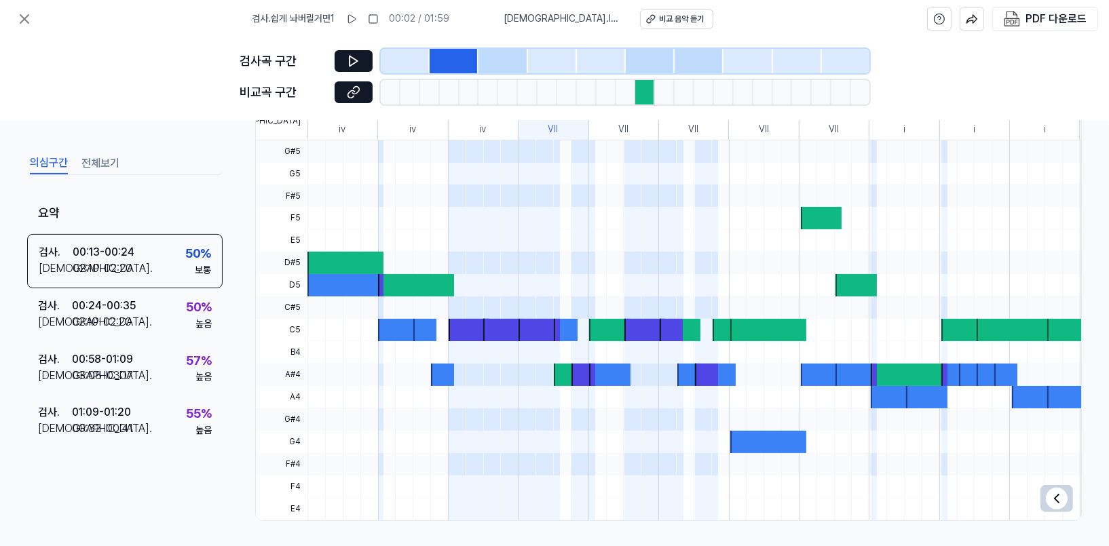
click at [361, 77] on div "검사곡 구간 비교곡 구간" at bounding box center [555, 79] width 630 height 83
click at [360, 84] on button at bounding box center [354, 92] width 38 height 22
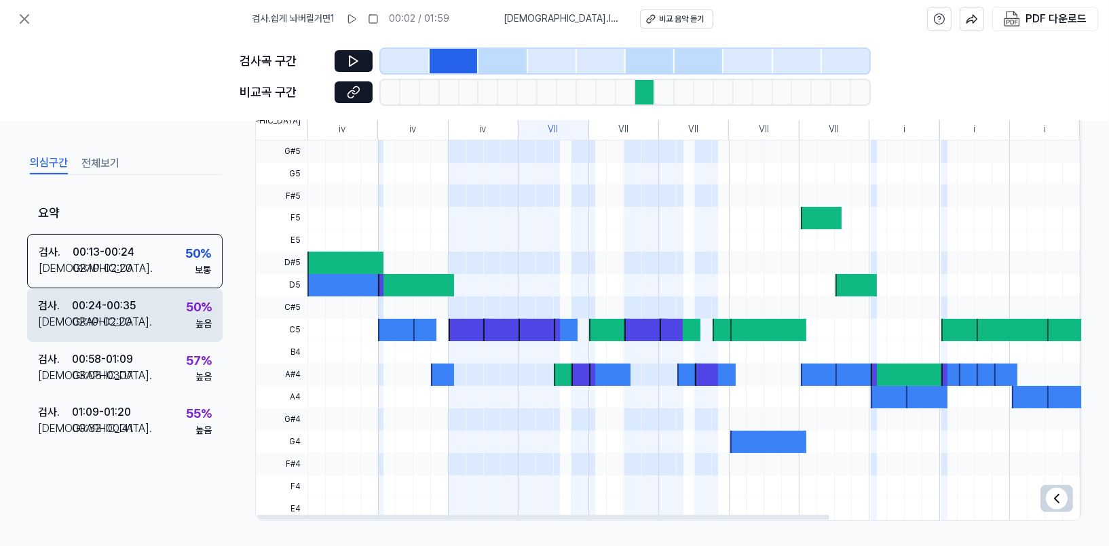
click at [187, 316] on div "50 % 높음" at bounding box center [199, 314] width 26 height 33
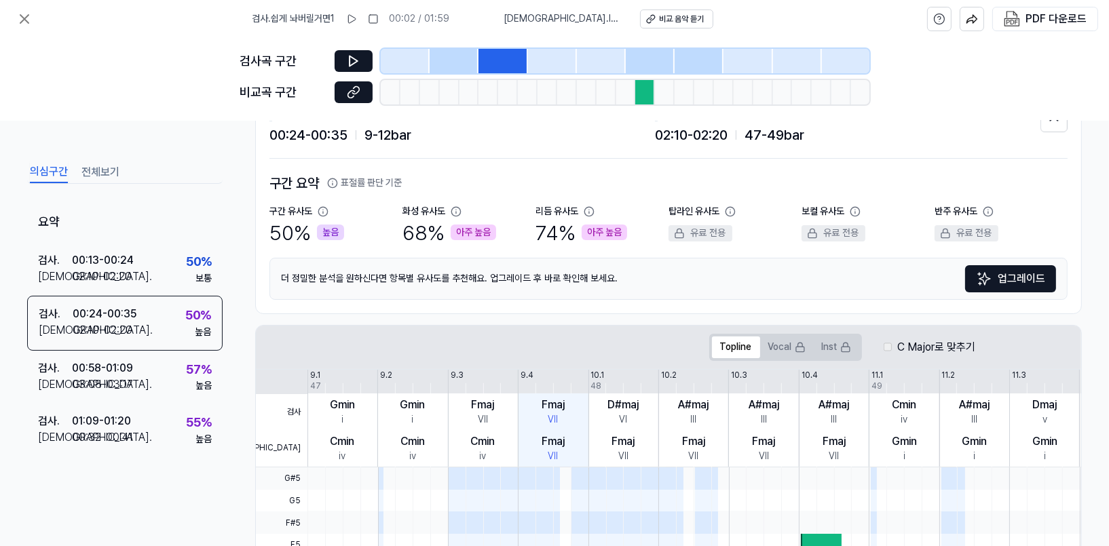
scroll to position [0, 0]
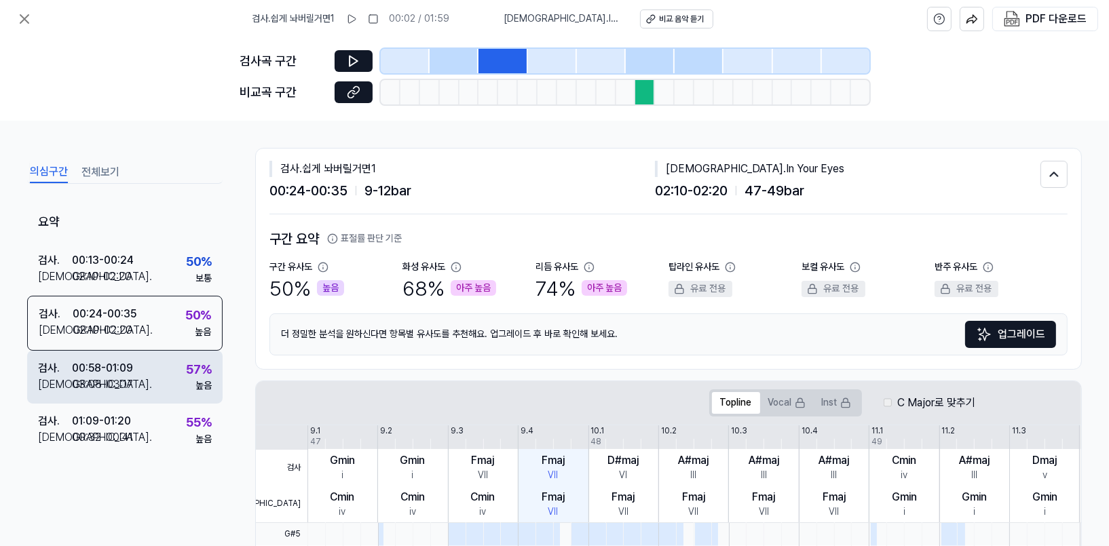
click at [164, 371] on div "검사 . 00:58 - 01:09 비교 . 03:08 - 03:17 57 % 높음" at bounding box center [124, 377] width 195 height 53
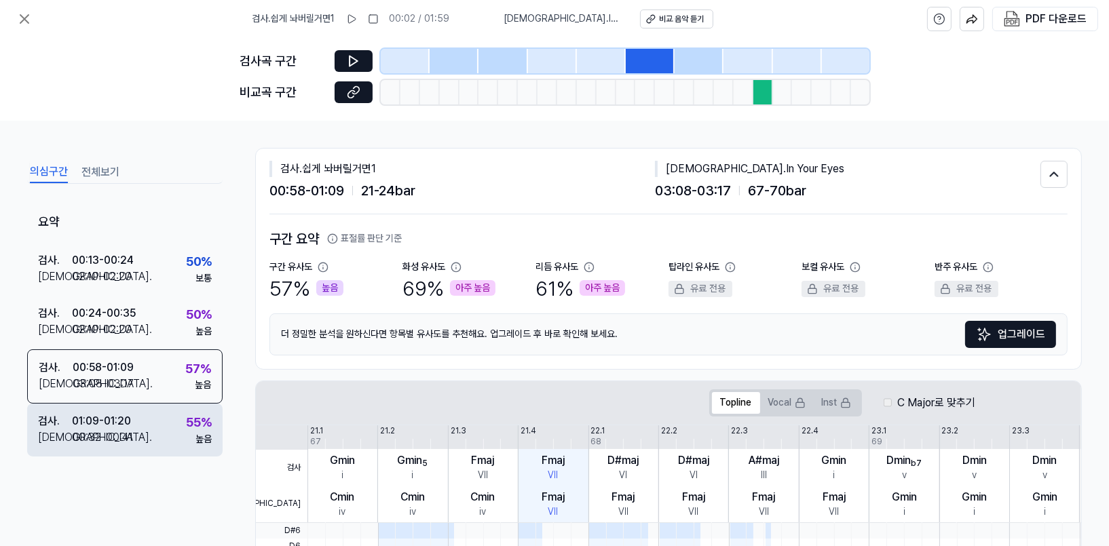
click at [165, 405] on div "검사 . 01:09 - 01:20 비교 . 00:32 - 00:41 55 % 높음" at bounding box center [124, 430] width 195 height 53
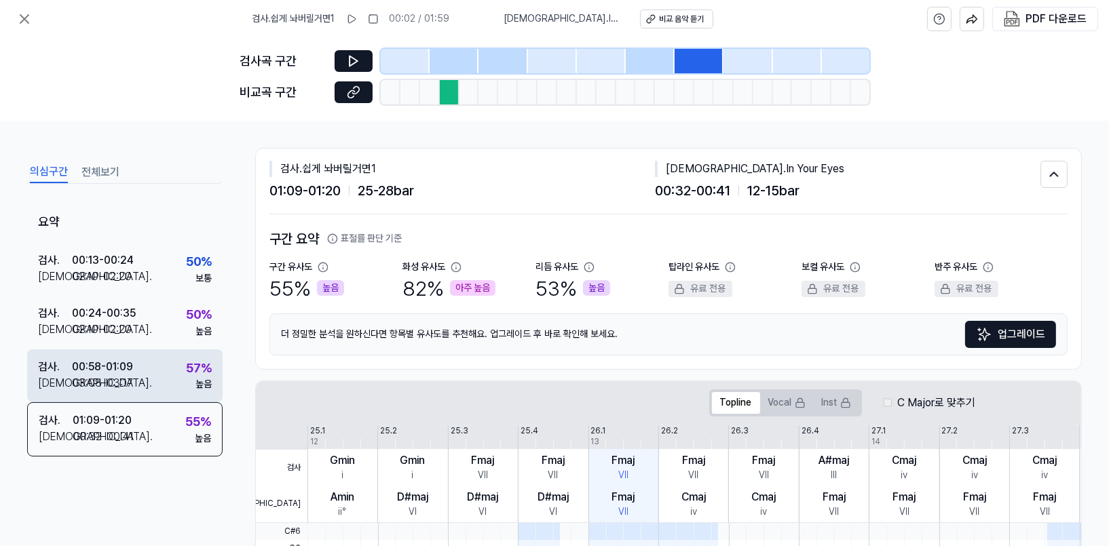
click at [161, 387] on div "검사 . 00:58 - 01:09 비교 . 03:08 - 03:17 57 % 높음" at bounding box center [124, 375] width 195 height 53
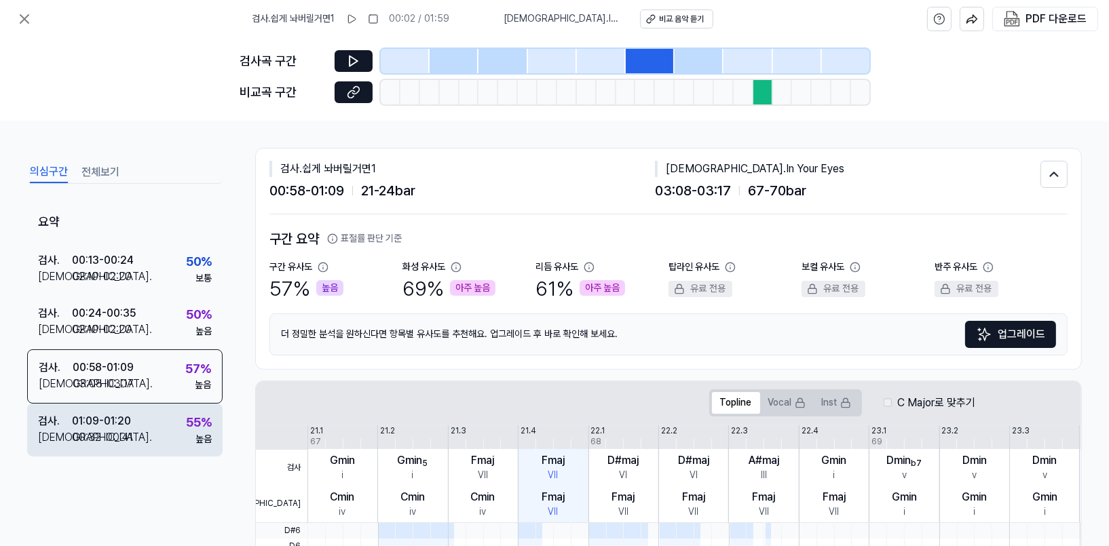
click at [152, 415] on div "검사 . 01:09 - 01:20 비교 . 00:32 - 00:41 55 % 높음" at bounding box center [124, 430] width 195 height 53
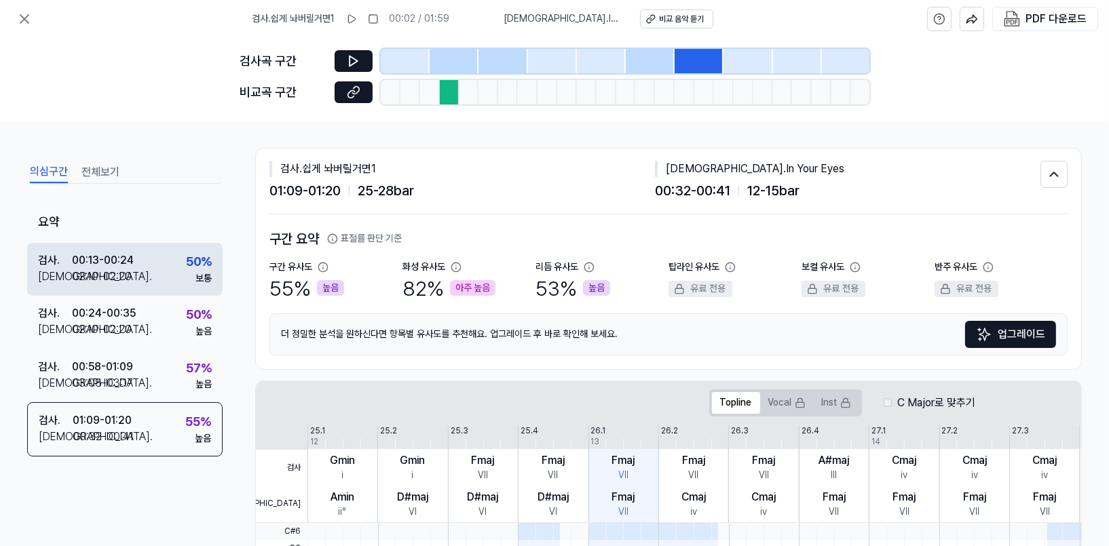
click at [149, 282] on div "검사 . 00:13 - 00:24 비교 . 02:10 - 02:20 50 % 보통" at bounding box center [124, 269] width 195 height 53
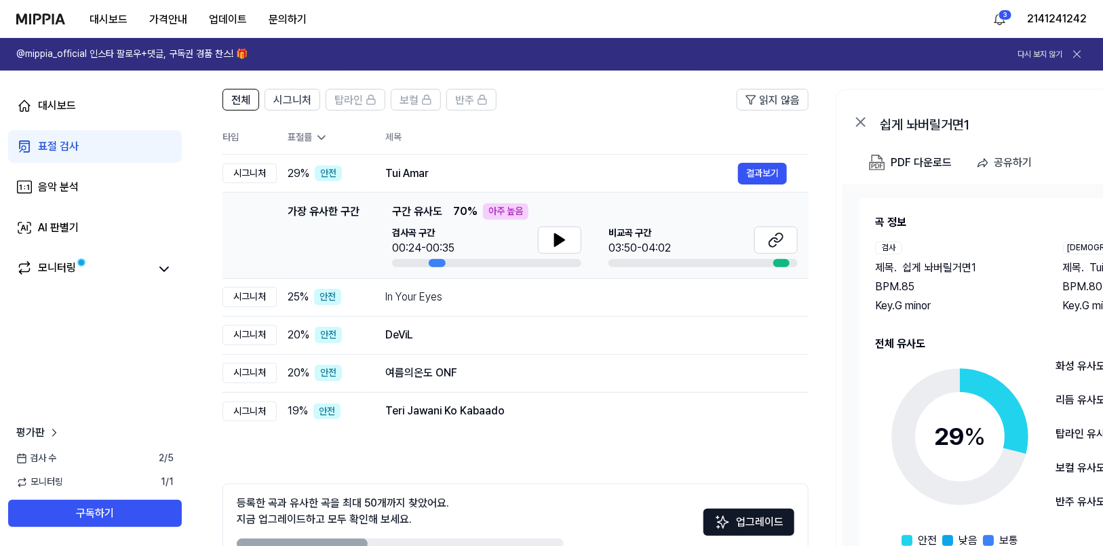
scroll to position [68, 0]
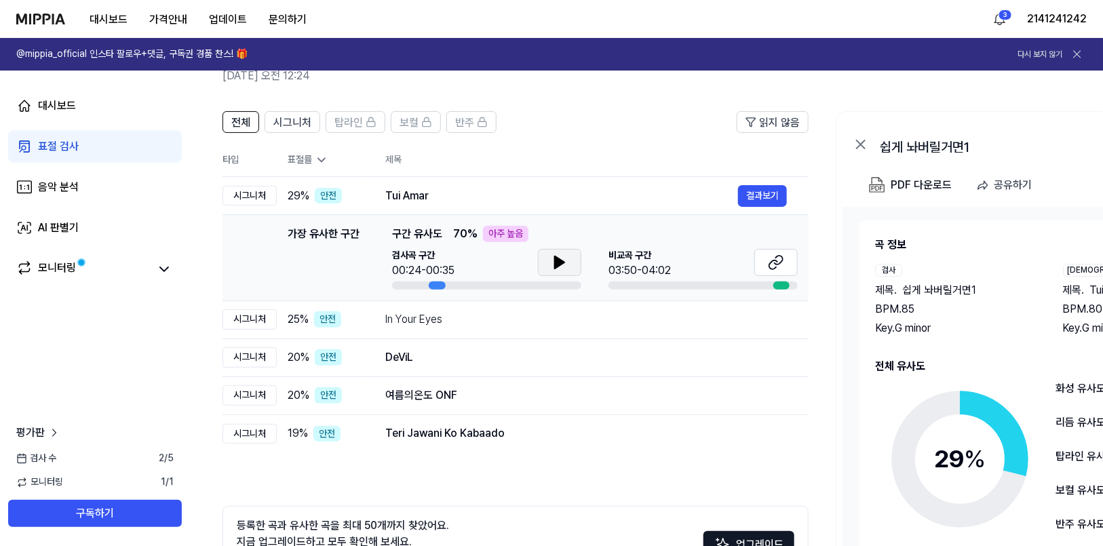
click at [556, 265] on icon at bounding box center [559, 262] width 9 height 12
click at [558, 263] on icon at bounding box center [557, 262] width 3 height 11
click at [766, 356] on button "결과보기" at bounding box center [762, 358] width 49 height 22
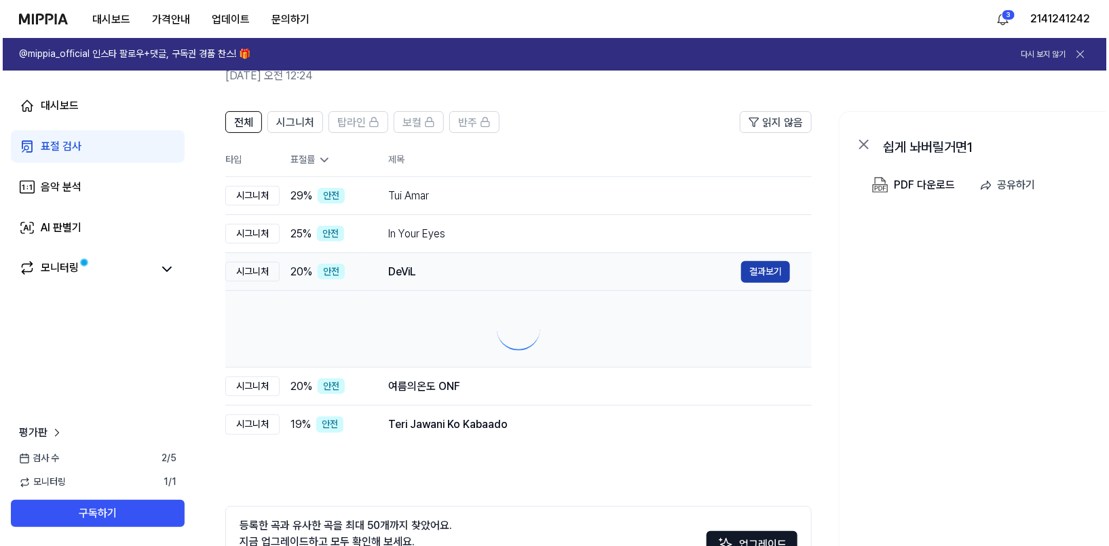
scroll to position [0, 0]
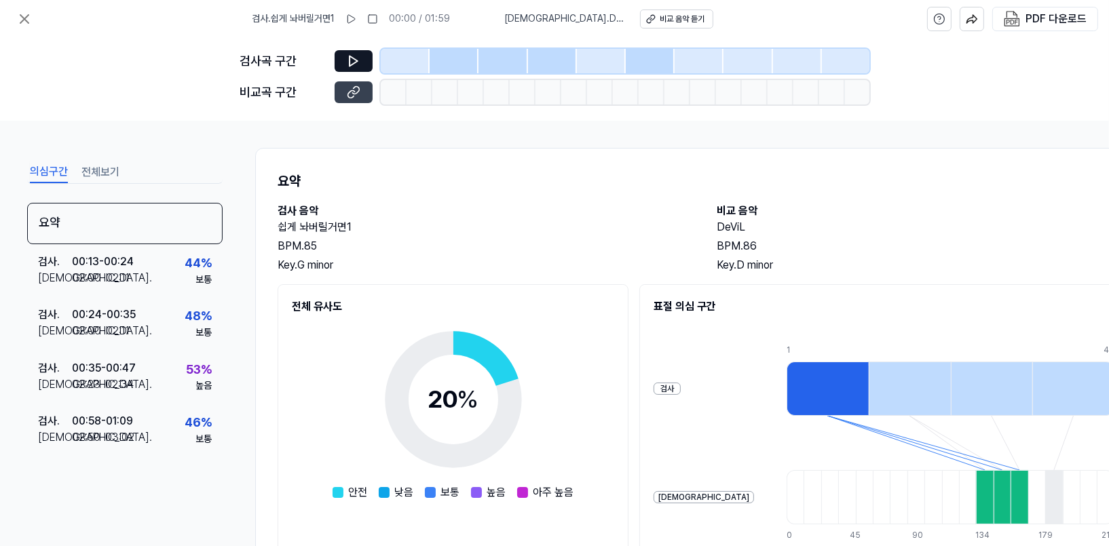
click at [356, 93] on icon at bounding box center [355, 89] width 7 height 7
click at [362, 61] on button at bounding box center [354, 61] width 38 height 22
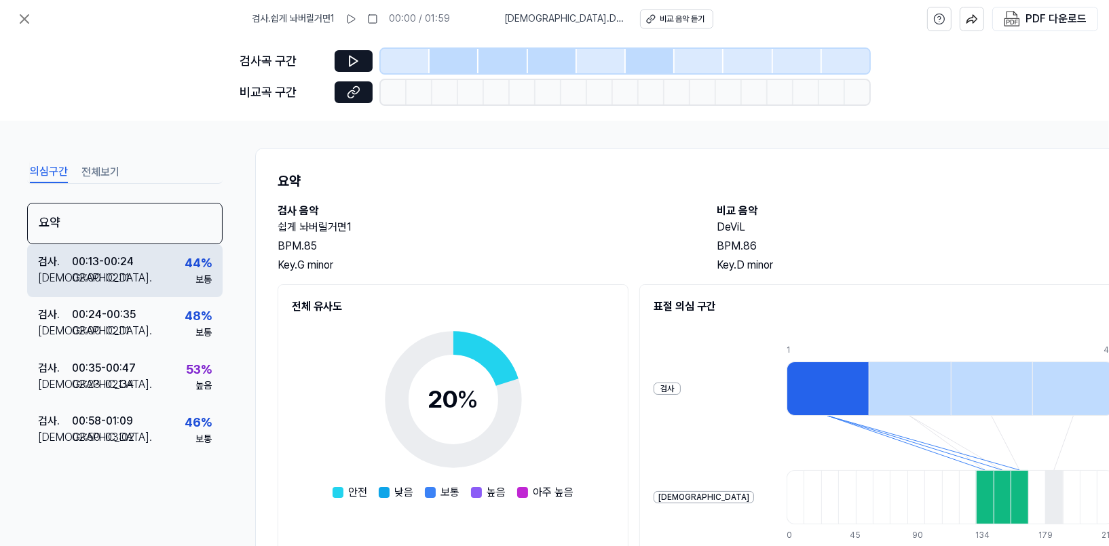
click at [137, 270] on div "검사 . 00:13 - 00:24 비교 . 02:00 - 02:11 44 % 보통" at bounding box center [124, 270] width 195 height 53
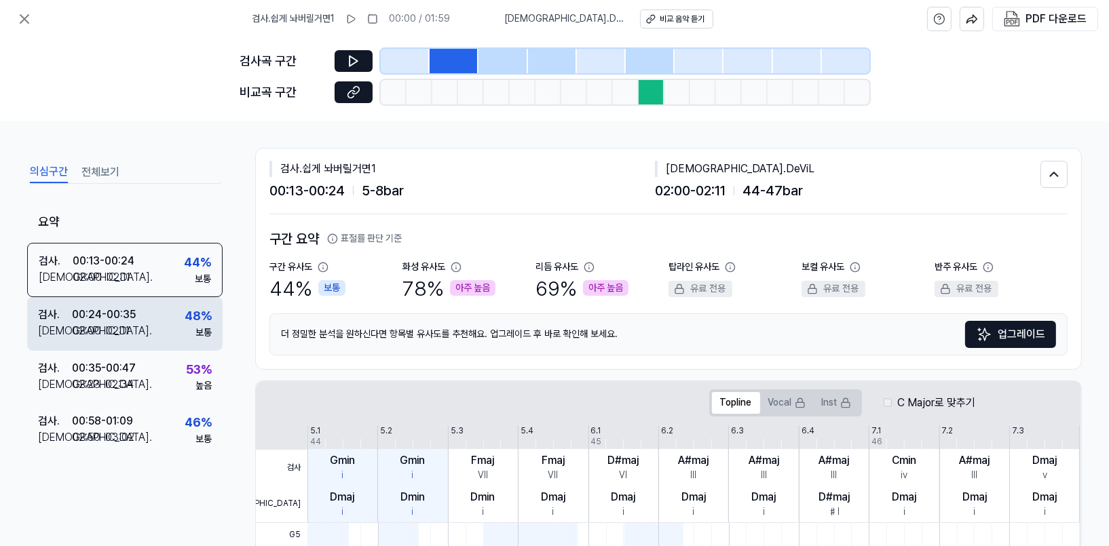
click at [158, 324] on div "검사 . 00:24 - 00:35 비교 . 02:00 - 02:11 48 % 보통" at bounding box center [124, 323] width 195 height 53
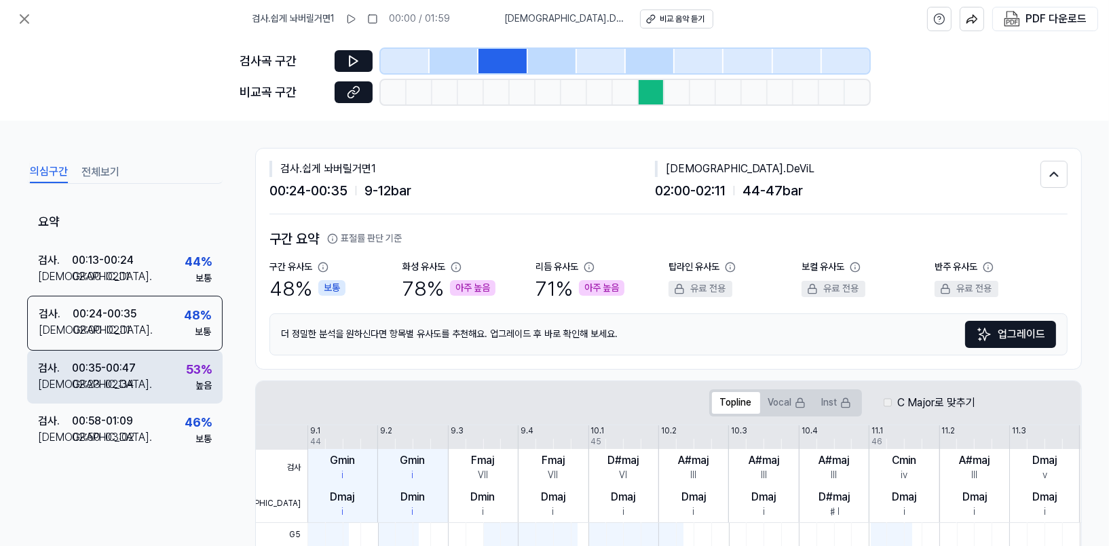
click at [166, 368] on div "검사 . 00:35 - 00:47 비교 . 02:23 - 02:34 53 % 높음" at bounding box center [124, 377] width 195 height 53
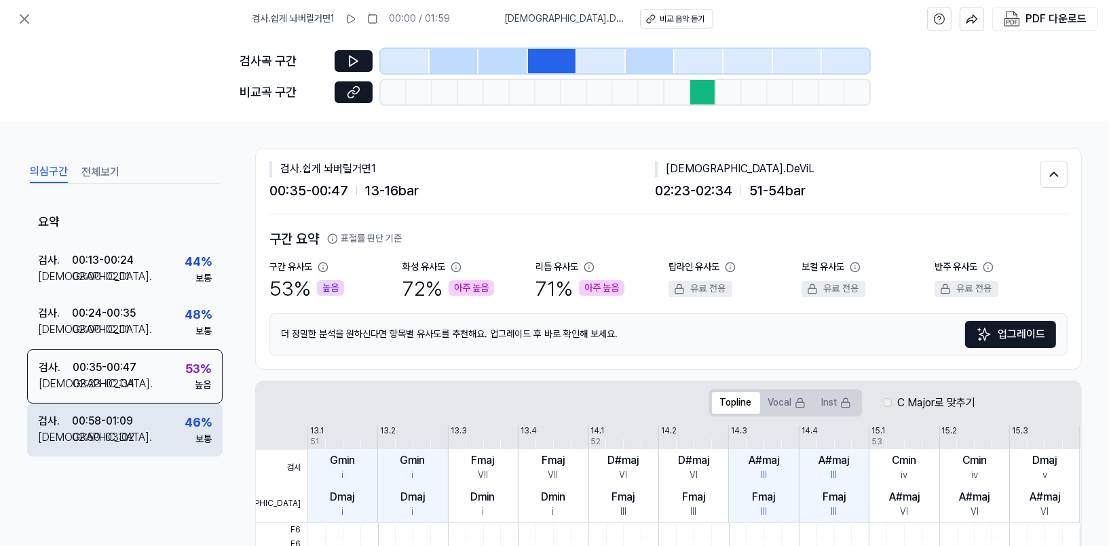
click at [134, 432] on div "검사 . 00:58 - 01:09 비교 . 02:50 - 03:02 46 % 보통" at bounding box center [124, 430] width 195 height 53
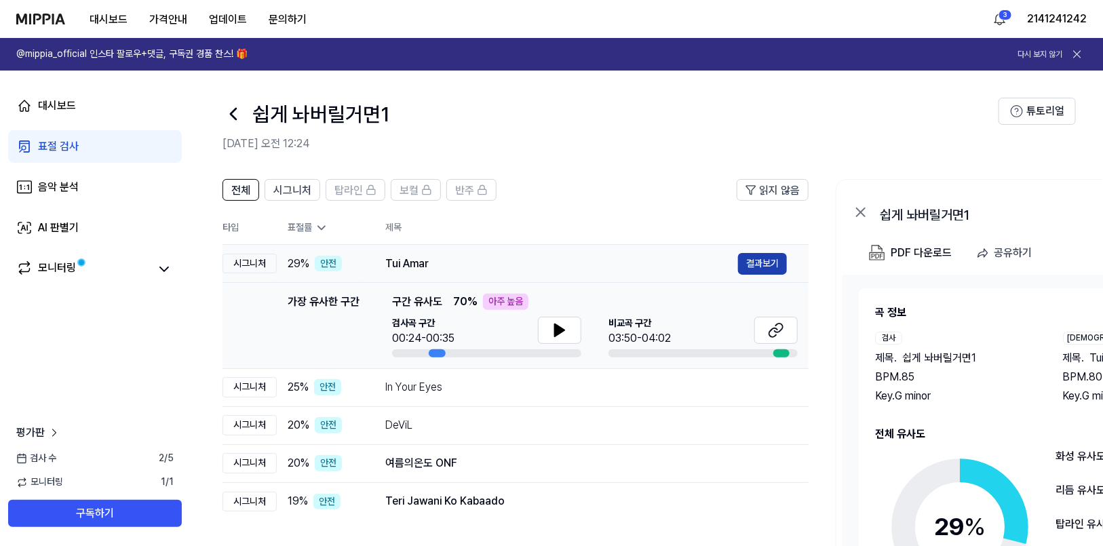
click at [747, 259] on button "결과보기" at bounding box center [762, 264] width 49 height 22
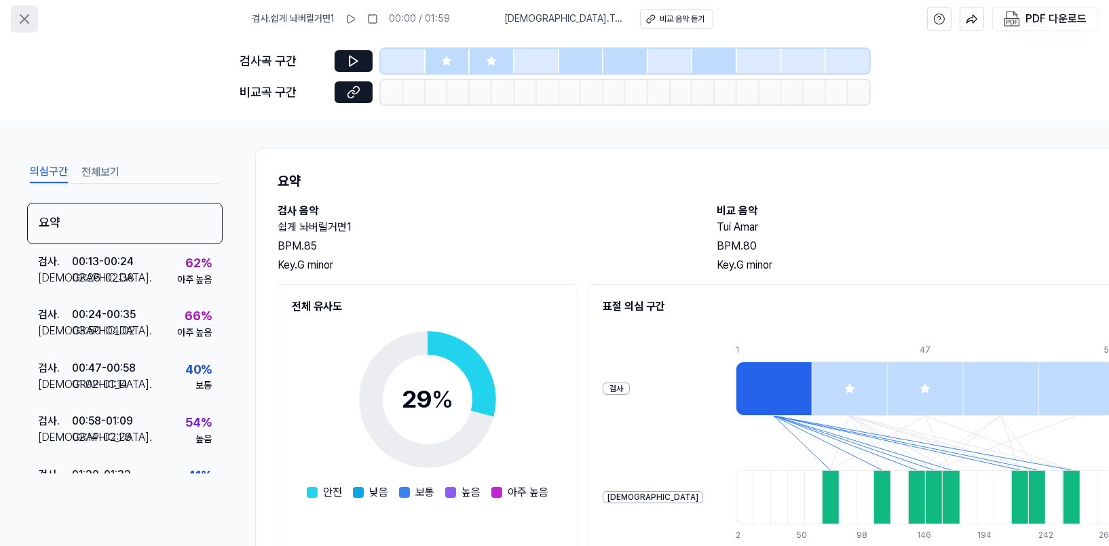
click at [20, 10] on button at bounding box center [24, 18] width 27 height 27
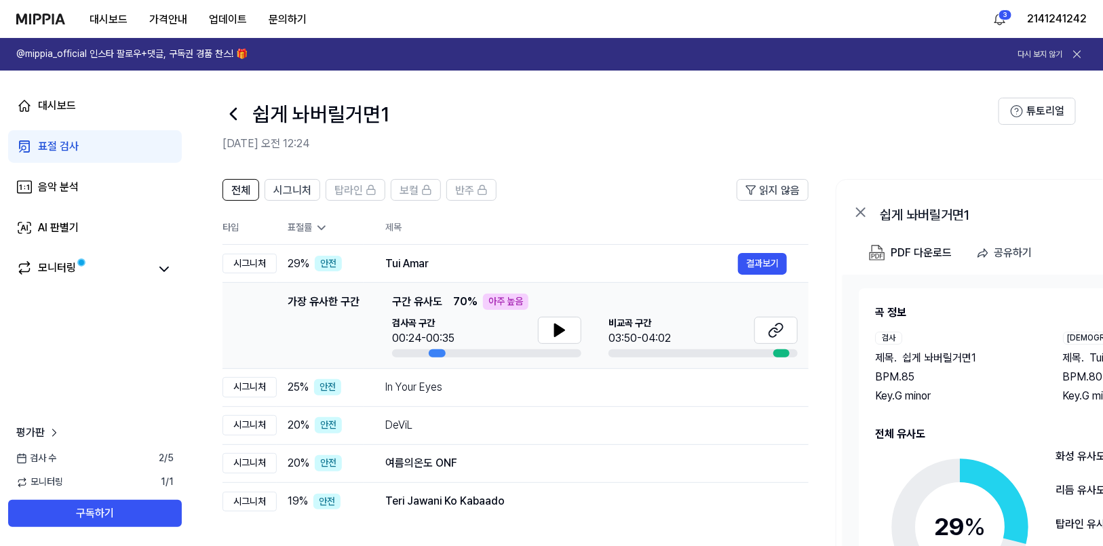
click at [80, 146] on link "표절 검사" at bounding box center [95, 146] width 174 height 33
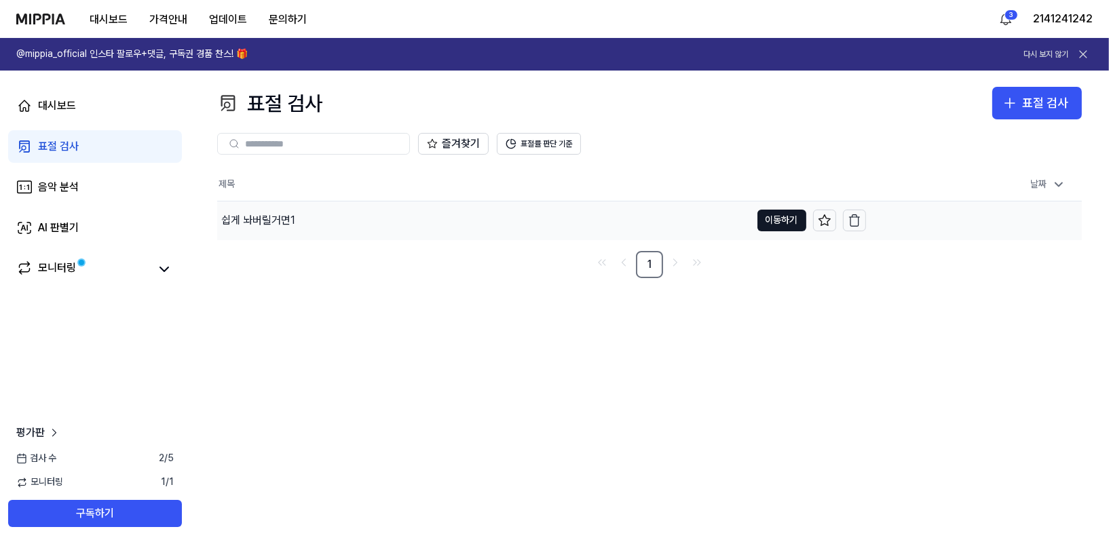
click at [288, 223] on div "쉽게 놔버릴거면1" at bounding box center [258, 220] width 74 height 16
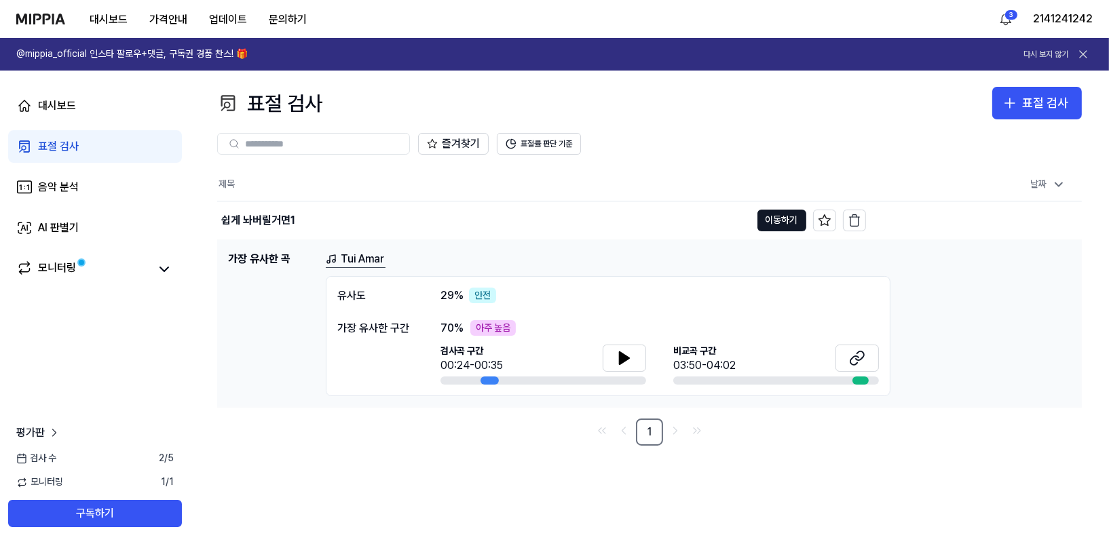
click at [879, 362] on div "유사도 29 % 안전 가장 유사한 구간 70 % 아주 높음 검사곡 구간 00:24-00:35 비교곡 구간 03:50-04:02" at bounding box center [608, 336] width 565 height 121
click at [863, 356] on icon at bounding box center [860, 355] width 8 height 9
click at [95, 261] on link "모니터링" at bounding box center [82, 269] width 133 height 19
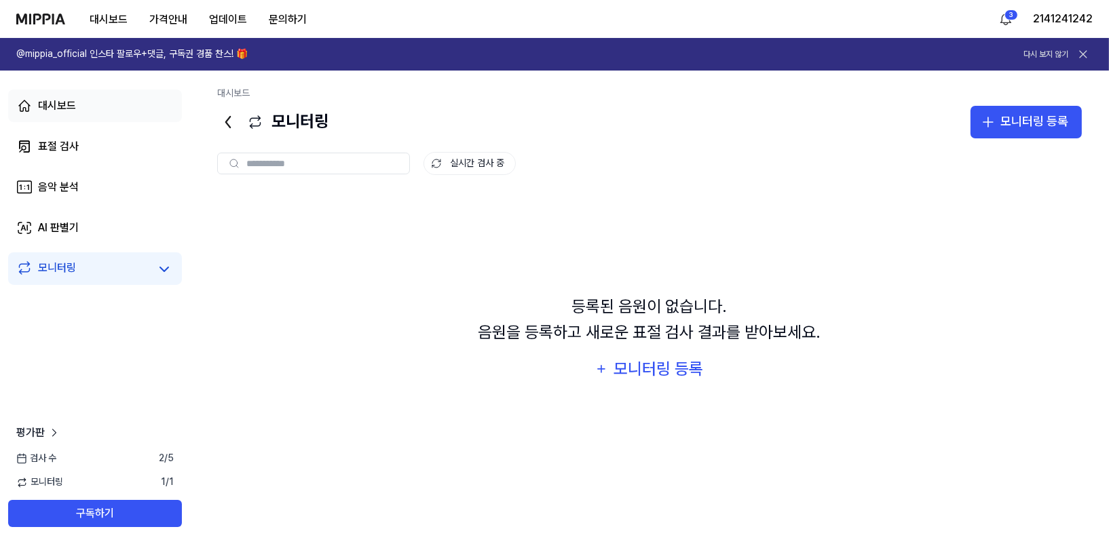
click at [60, 109] on div "대시보드" at bounding box center [57, 106] width 38 height 16
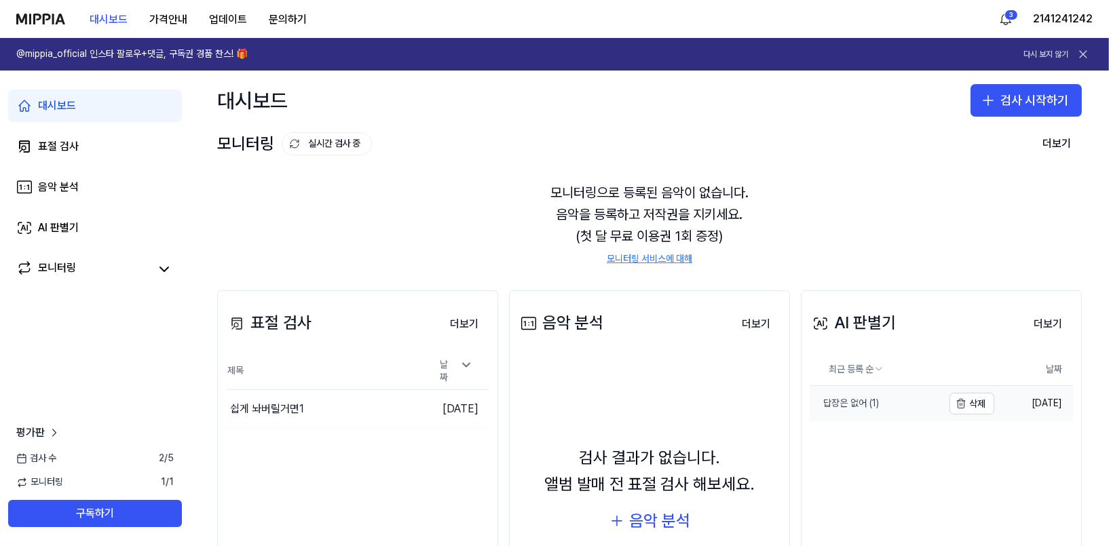
click at [829, 393] on link "답장은 없어 (1)" at bounding box center [875, 403] width 133 height 35
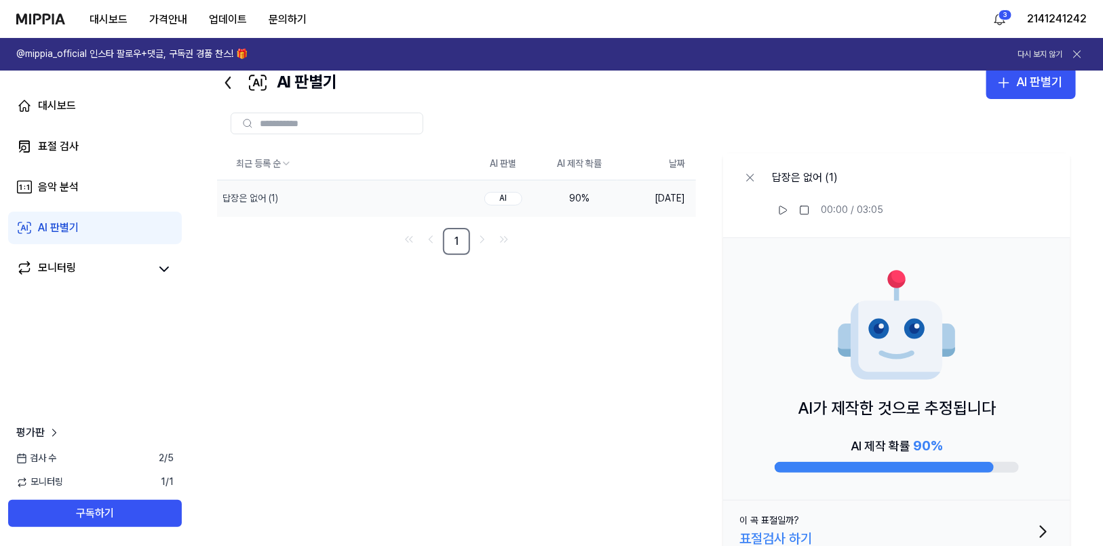
scroll to position [60, 0]
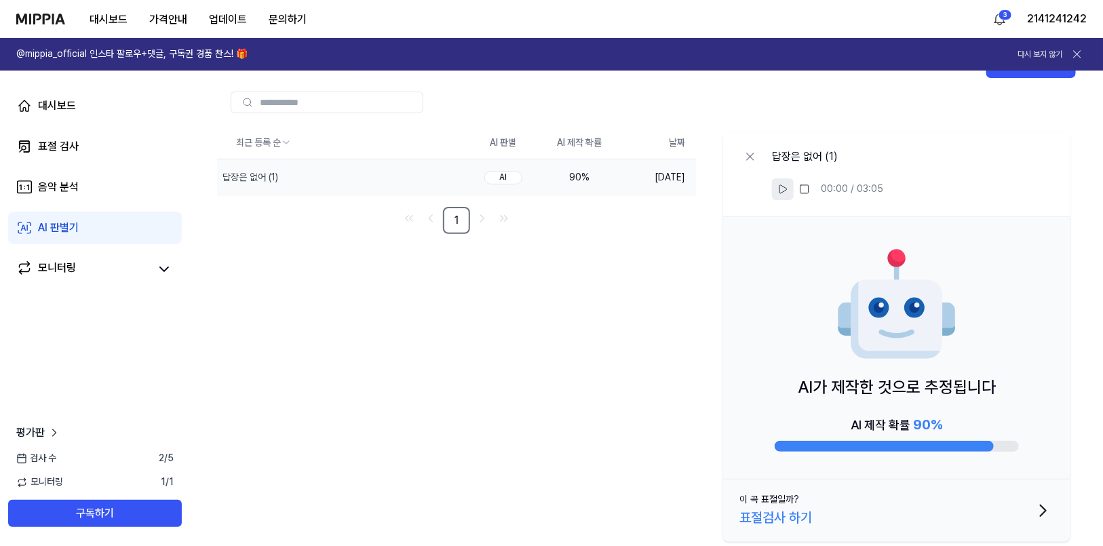
click at [783, 188] on icon at bounding box center [783, 189] width 11 height 11
click at [782, 190] on rect at bounding box center [781, 189] width 2 height 8
